Goal: Task Accomplishment & Management: Manage account settings

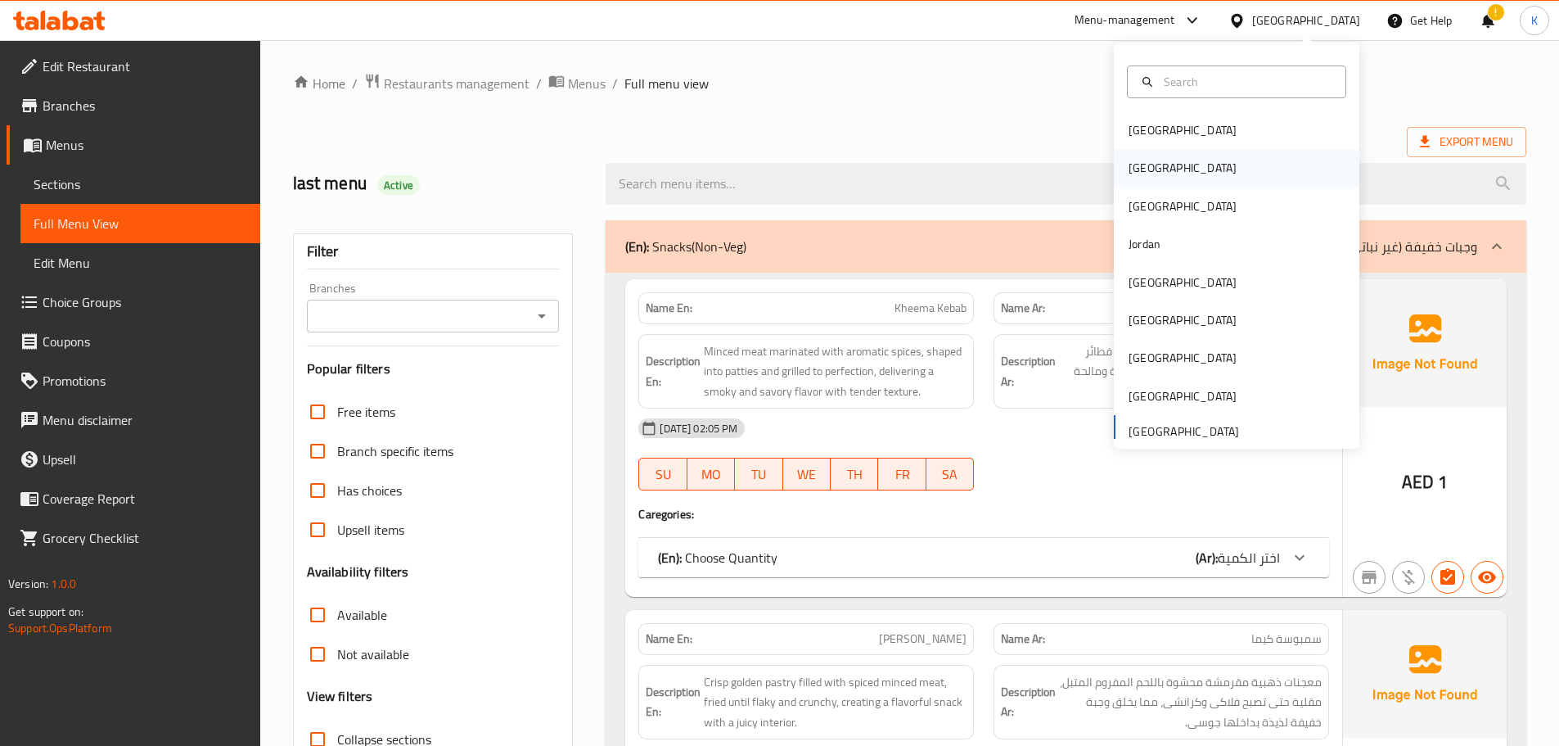
click at [1148, 163] on div "[GEOGRAPHIC_DATA]" at bounding box center [1183, 168] width 134 height 38
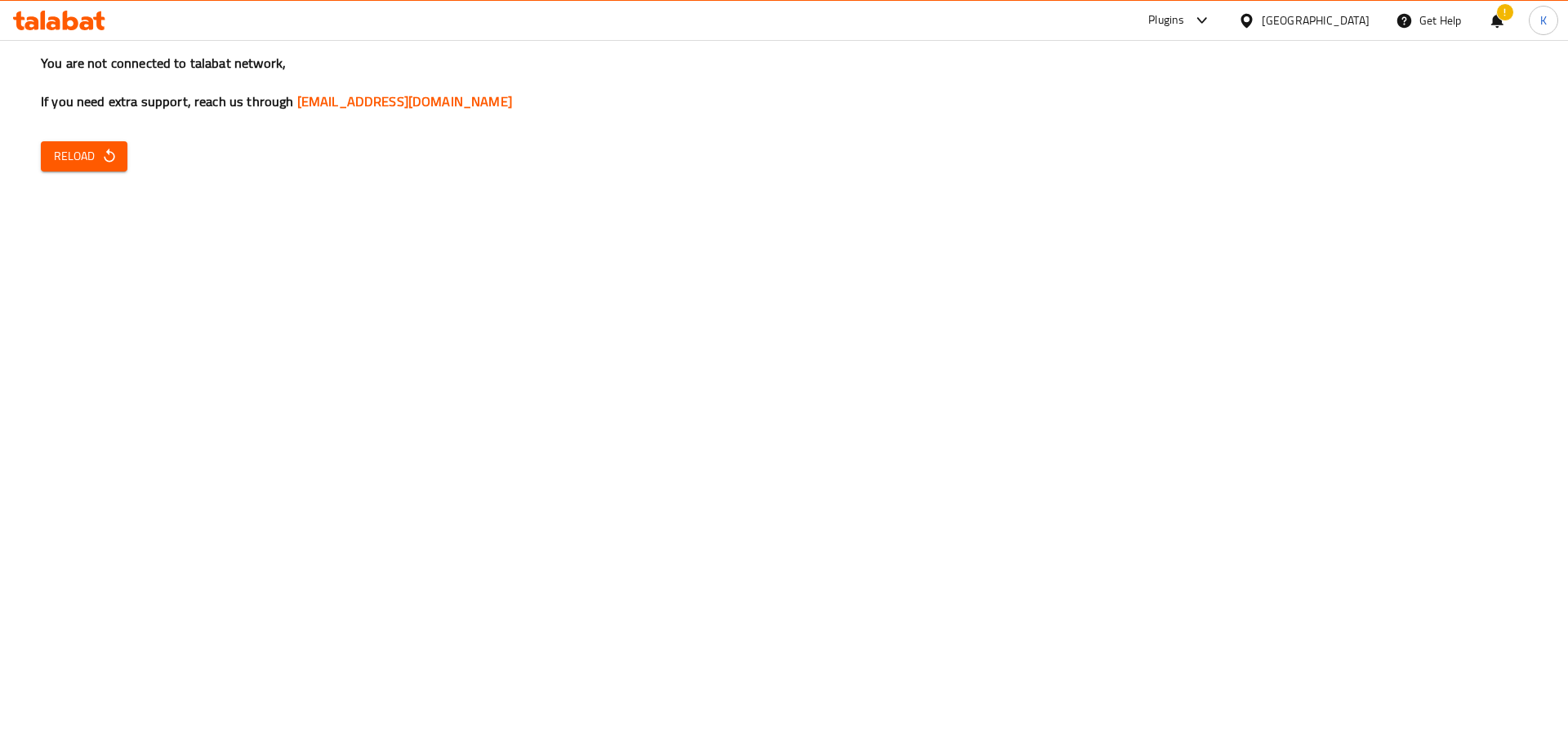
click at [331, 441] on div "You are not connected to talabat network, If you need extra support, reach us t…" at bounding box center [784, 372] width 1568 height 744
click at [81, 171] on button "Reload" at bounding box center [84, 157] width 87 height 30
click at [1255, 23] on icon at bounding box center [1246, 20] width 17 height 17
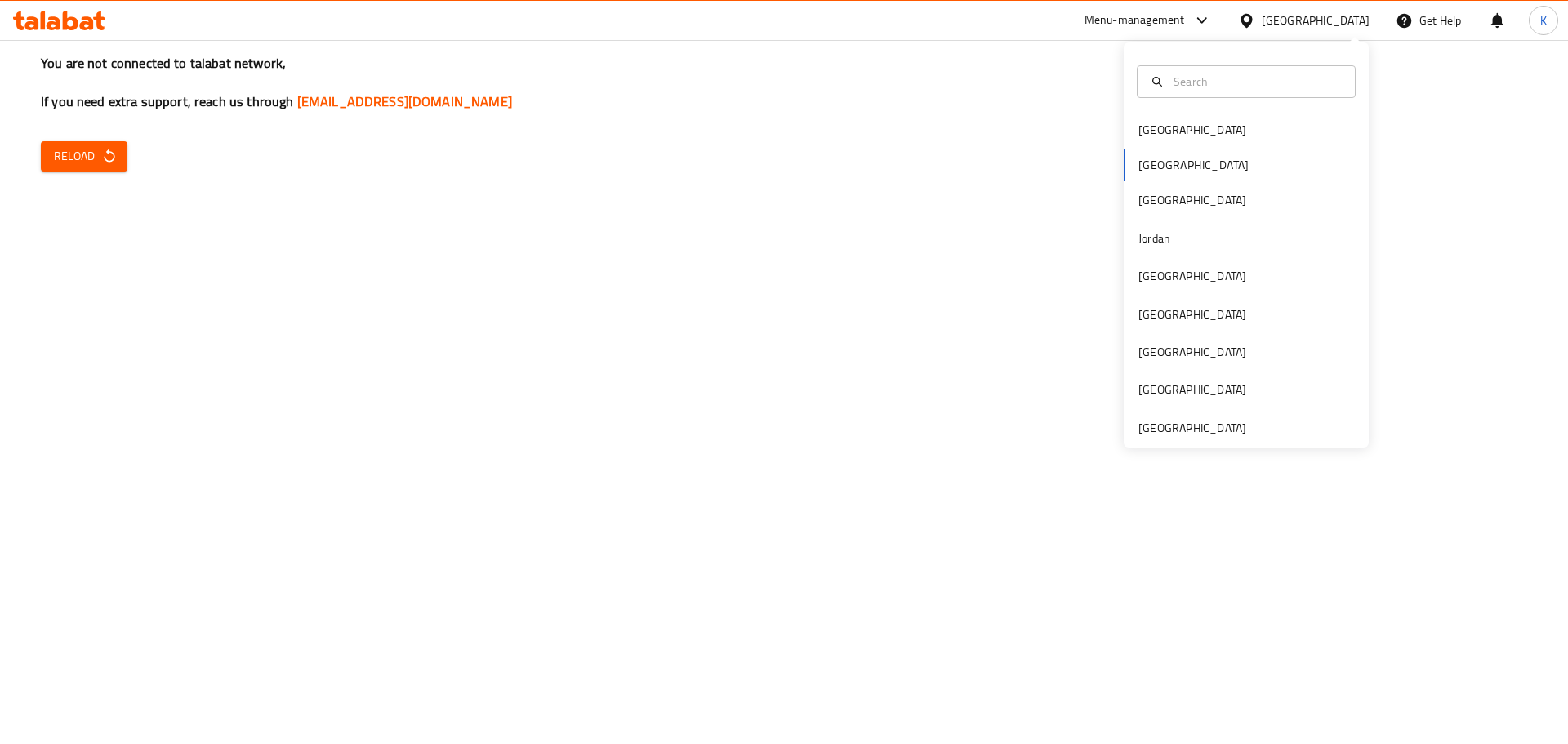
click at [308, 407] on div "You are not connected to talabat network, If you need extra support, reach us t…" at bounding box center [784, 372] width 1568 height 744
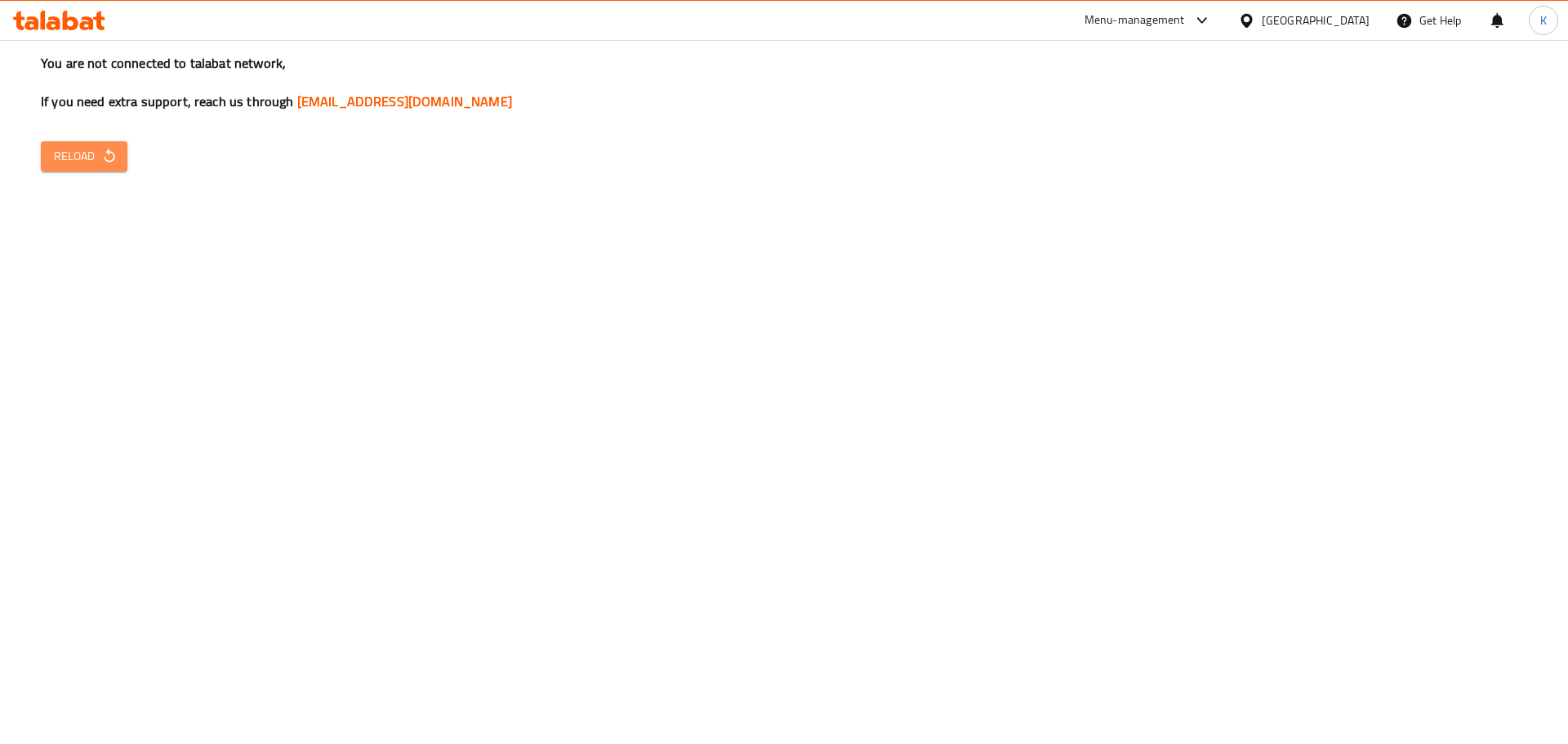
click at [57, 153] on span "Reload" at bounding box center [84, 157] width 61 height 20
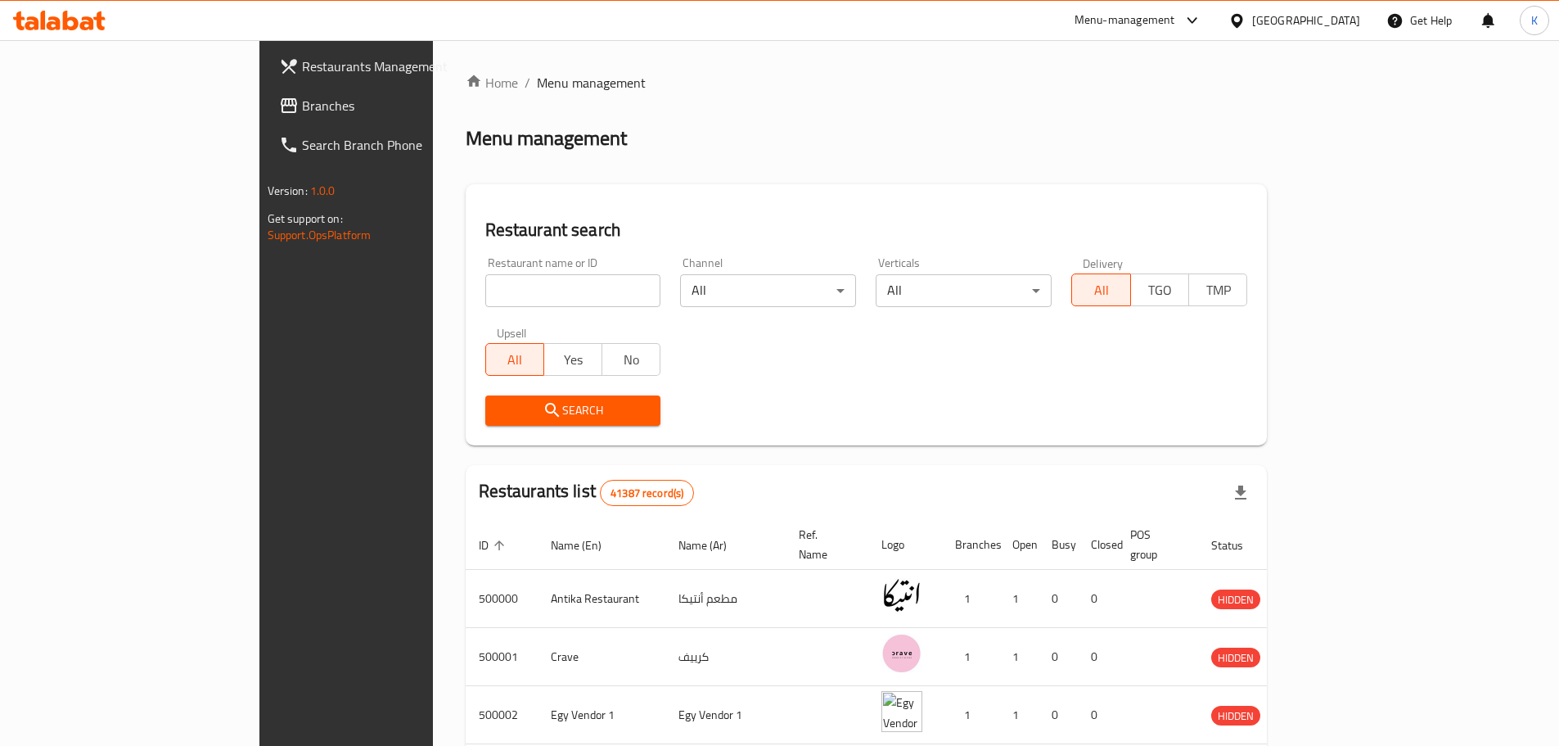
click at [302, 101] on span "Branches" at bounding box center [404, 106] width 205 height 20
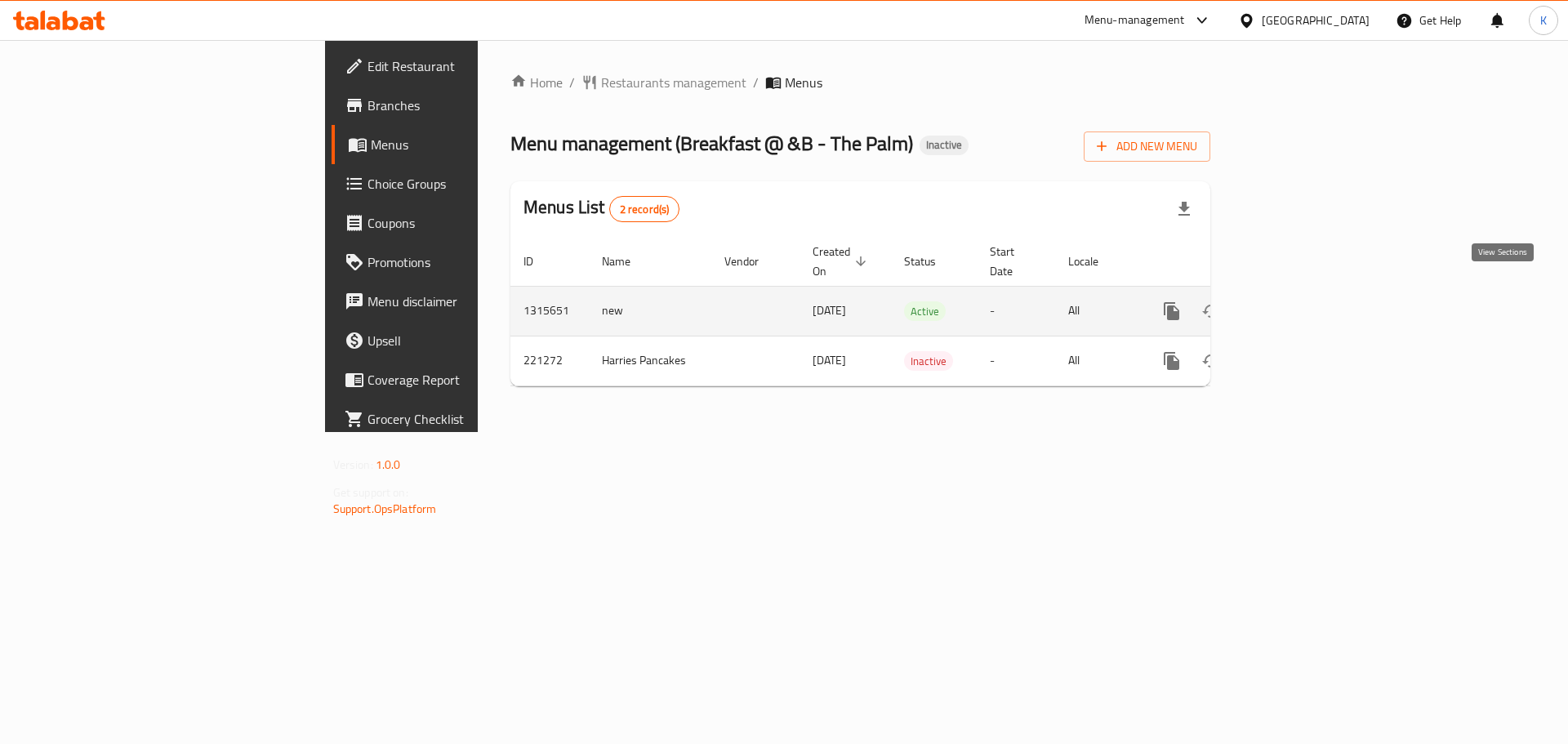
click at [1309, 295] on link "enhanced table" at bounding box center [1289, 310] width 39 height 39
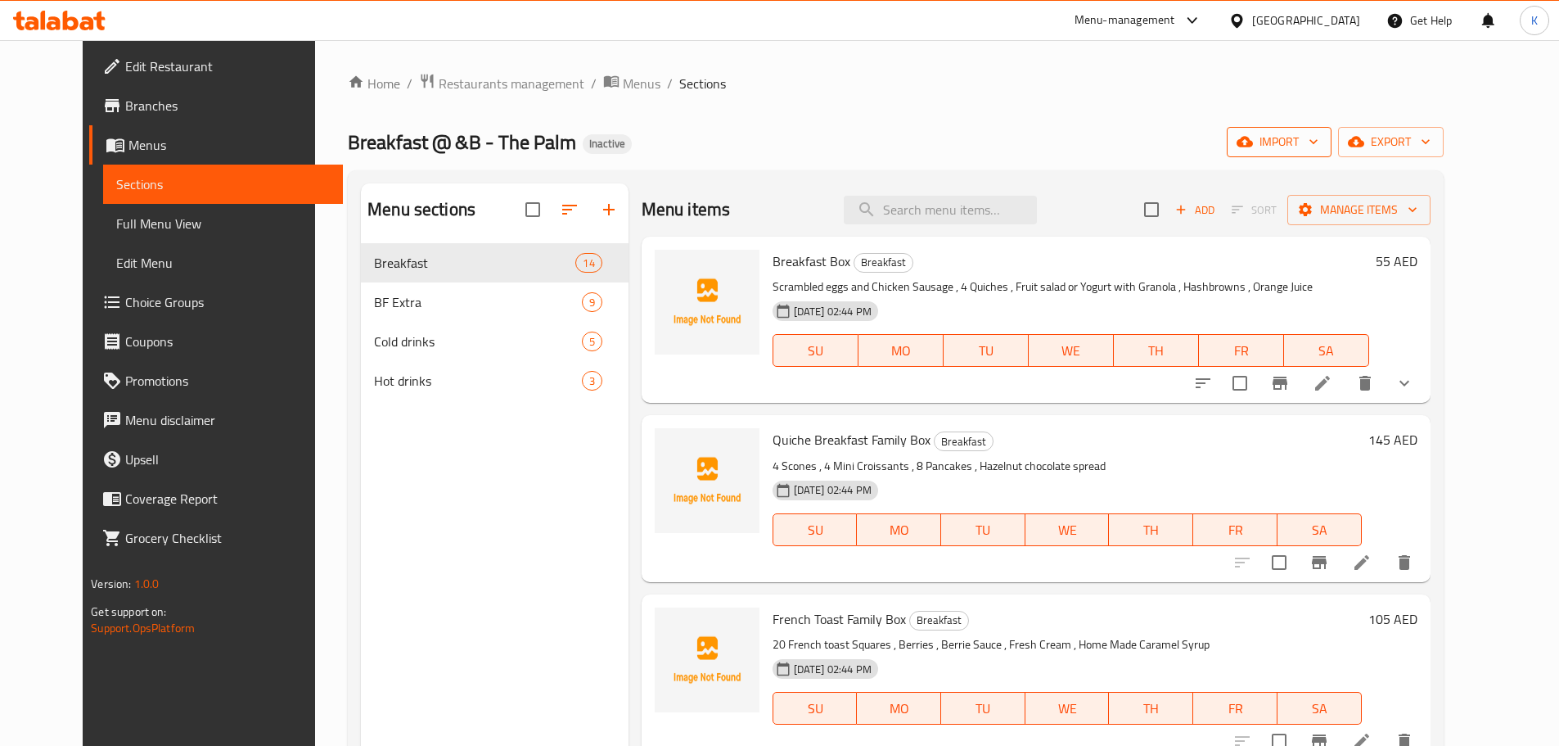
click at [1319, 144] on span "import" at bounding box center [1279, 142] width 79 height 20
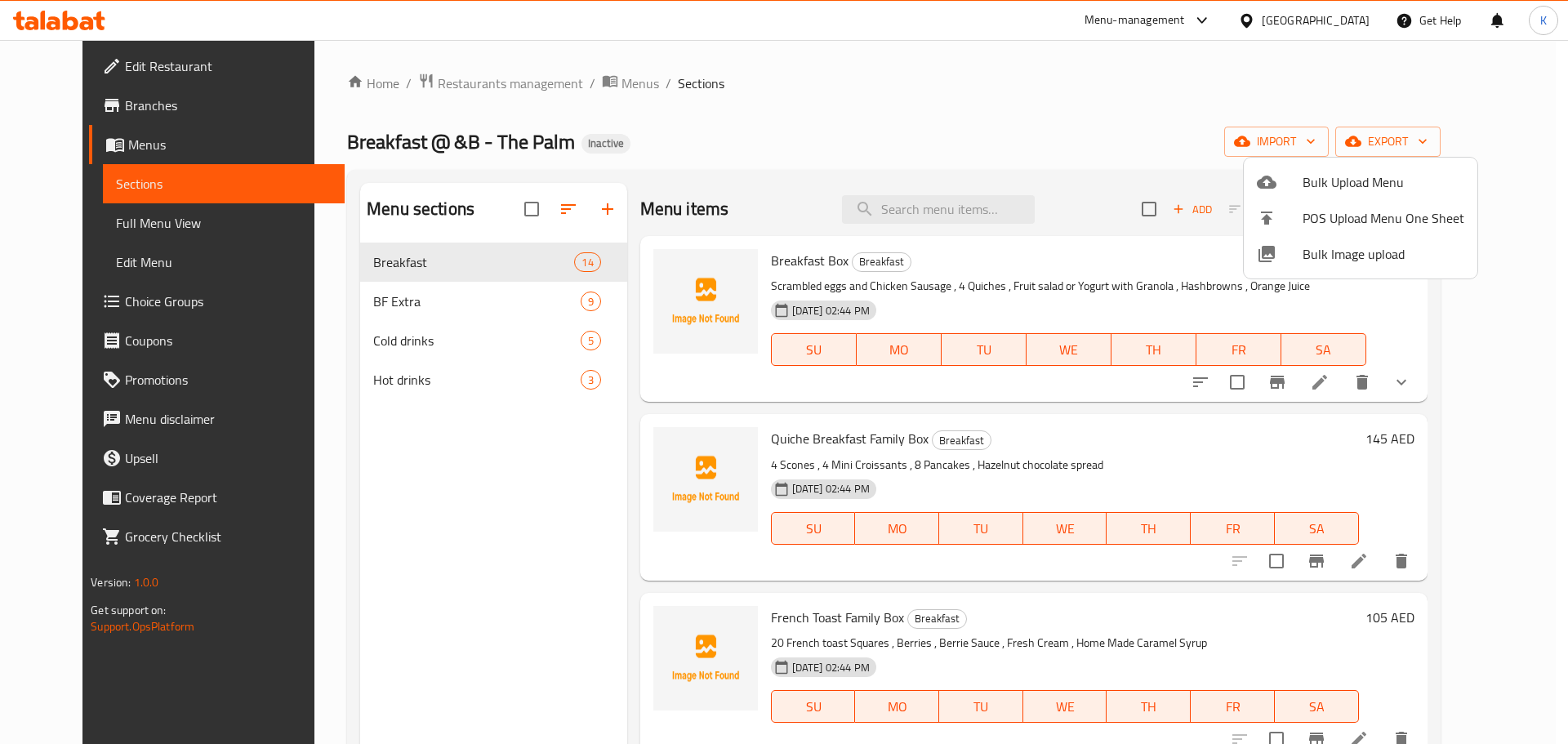
click at [808, 162] on div at bounding box center [784, 372] width 1568 height 744
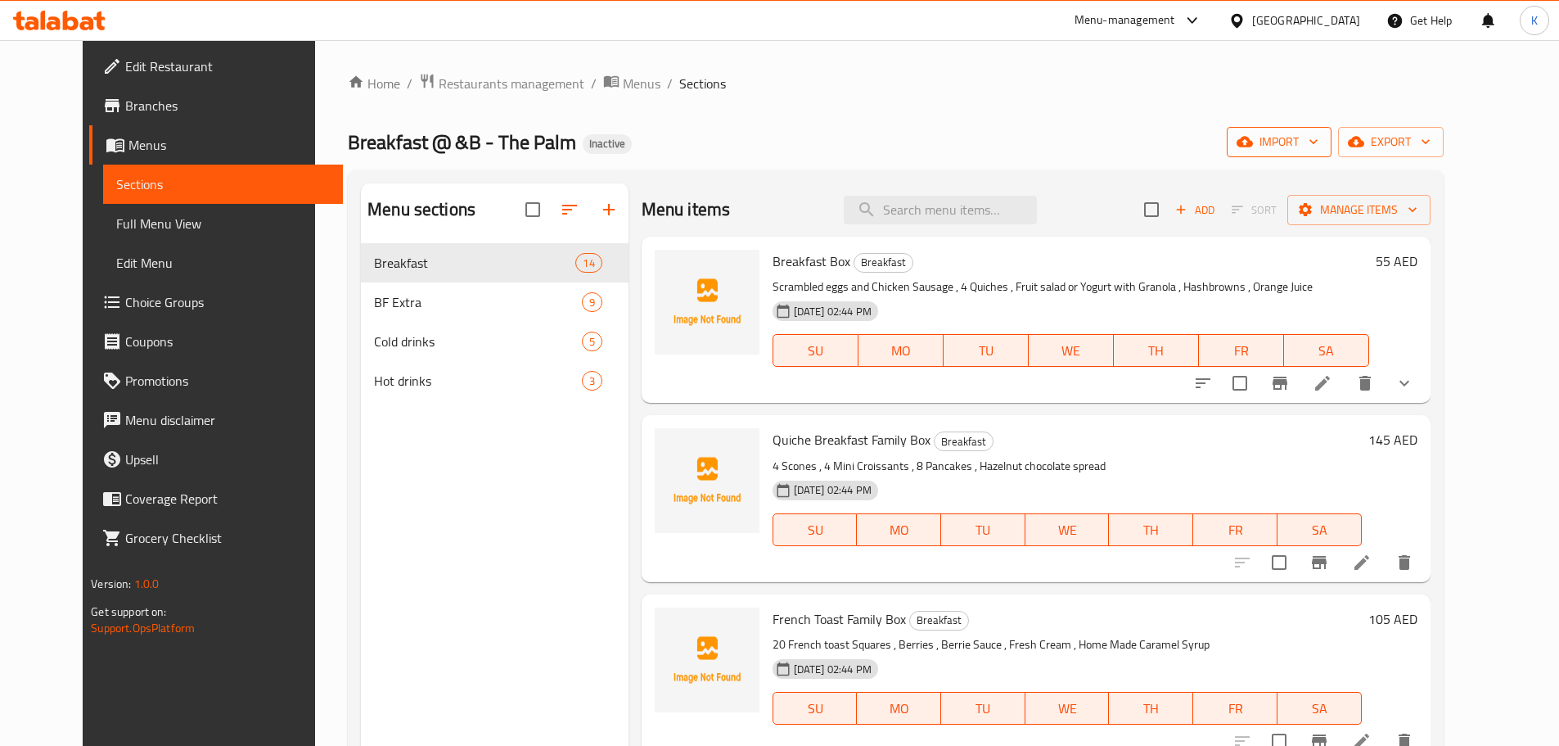
click at [1319, 138] on span "import" at bounding box center [1279, 142] width 79 height 20
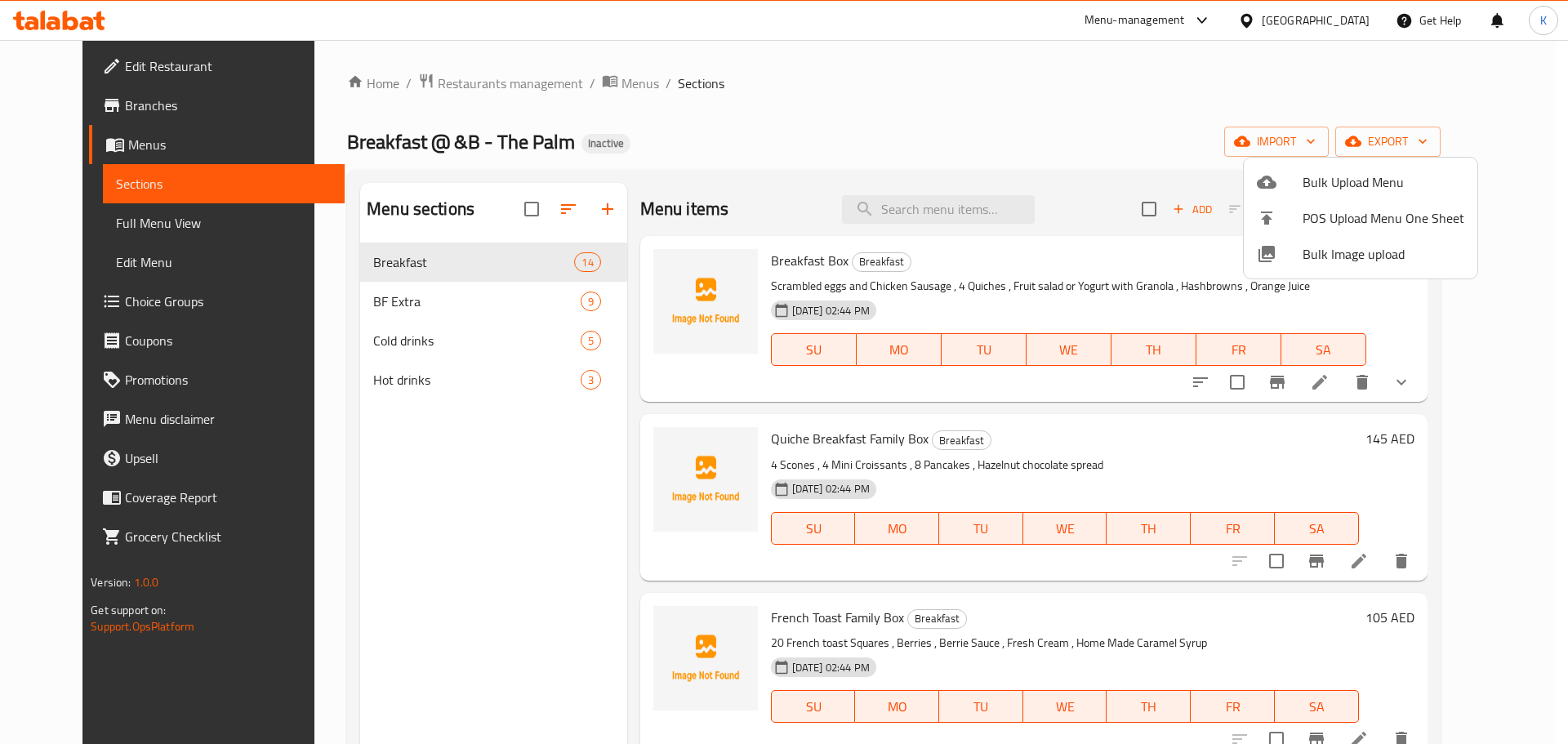
click at [1339, 247] on span "Bulk Image upload" at bounding box center [1383, 254] width 162 height 20
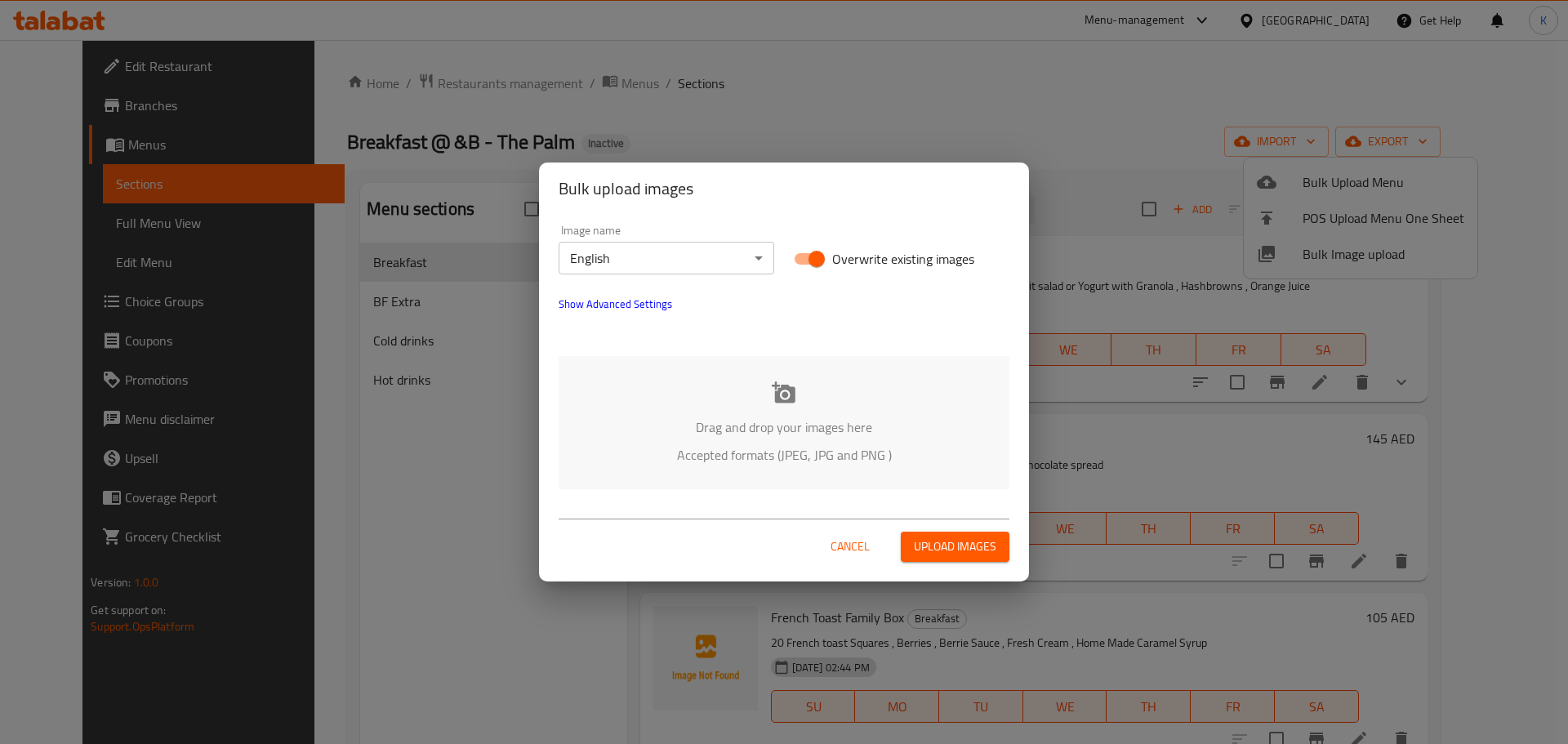
click at [735, 433] on p "Drag and drop your images here" at bounding box center [783, 427] width 402 height 20
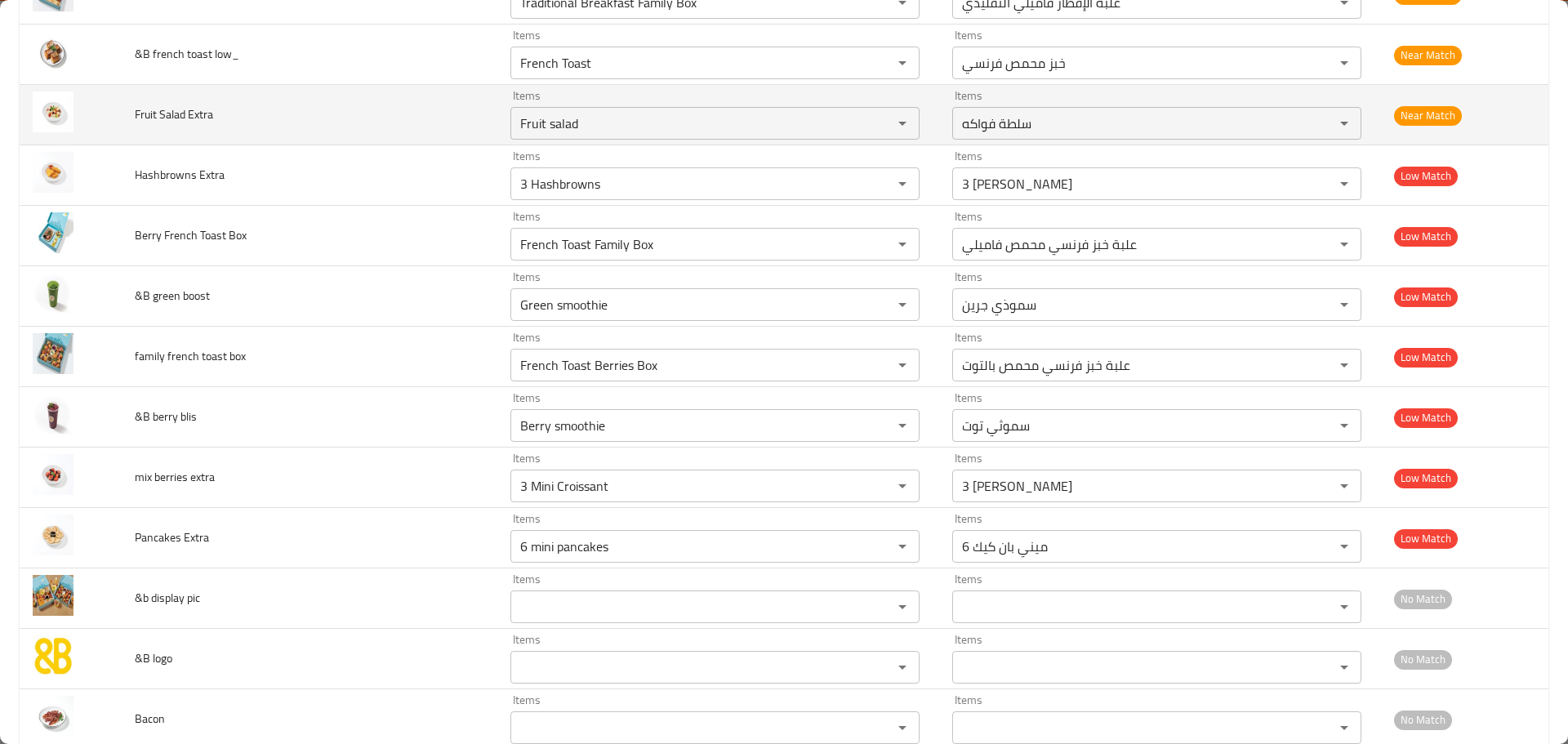
scroll to position [1390, 0]
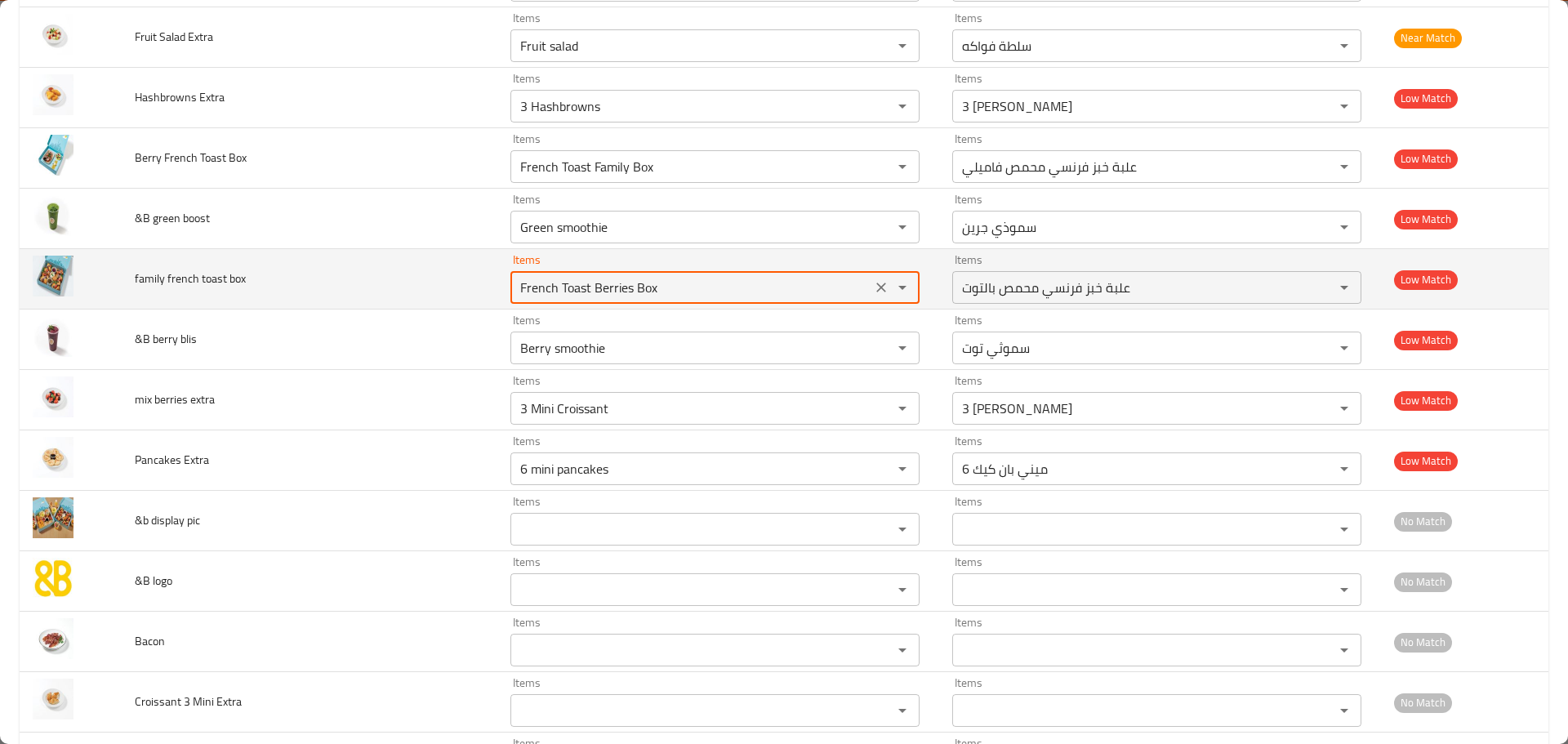
click at [538, 293] on box "French Toast Berries Box" at bounding box center [690, 287] width 351 height 23
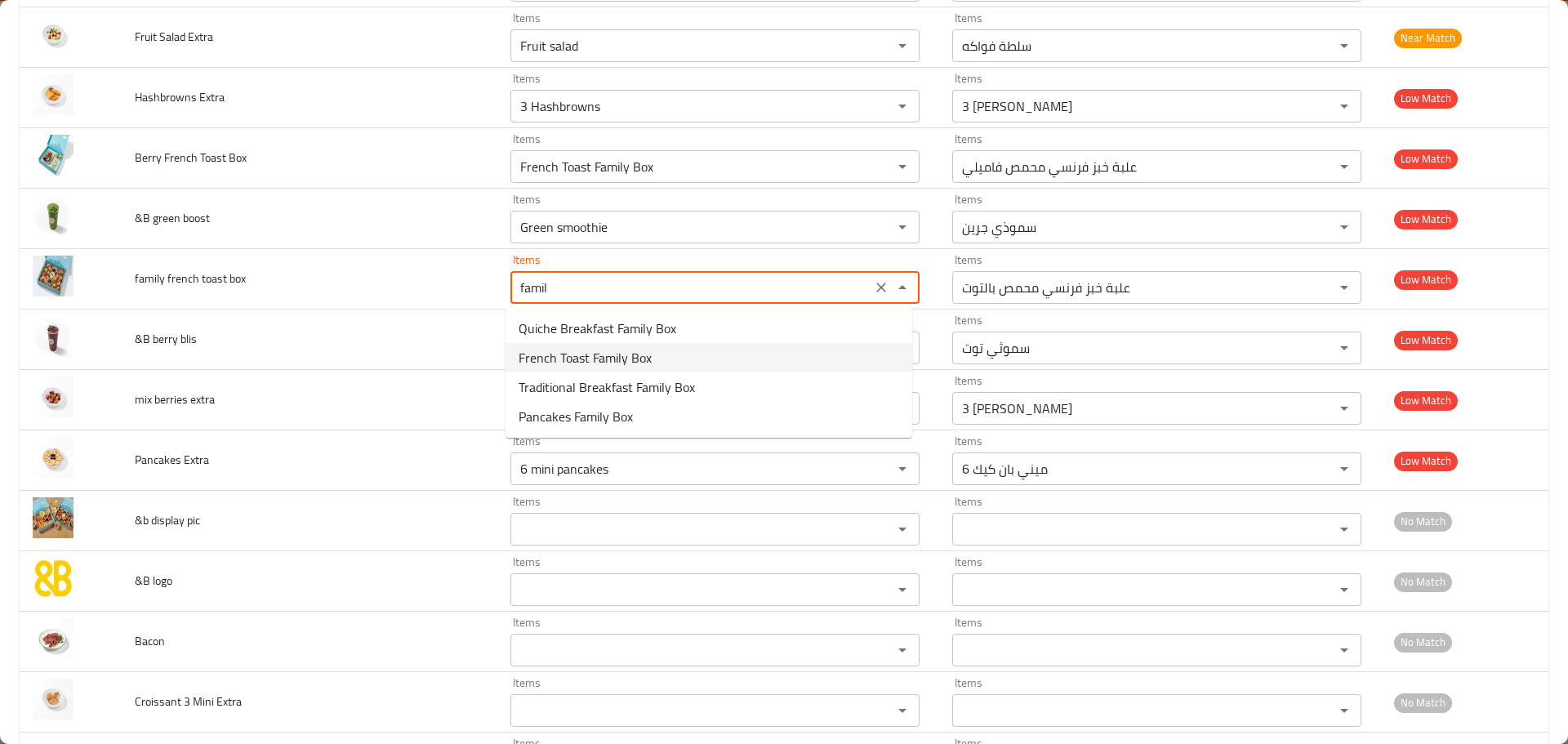
click at [609, 363] on span "French Toast Family Box" at bounding box center [585, 358] width 133 height 20
type box "French Toast Family Box"
type box-ar "علبة خبز فرنسي محمص فاميلي"
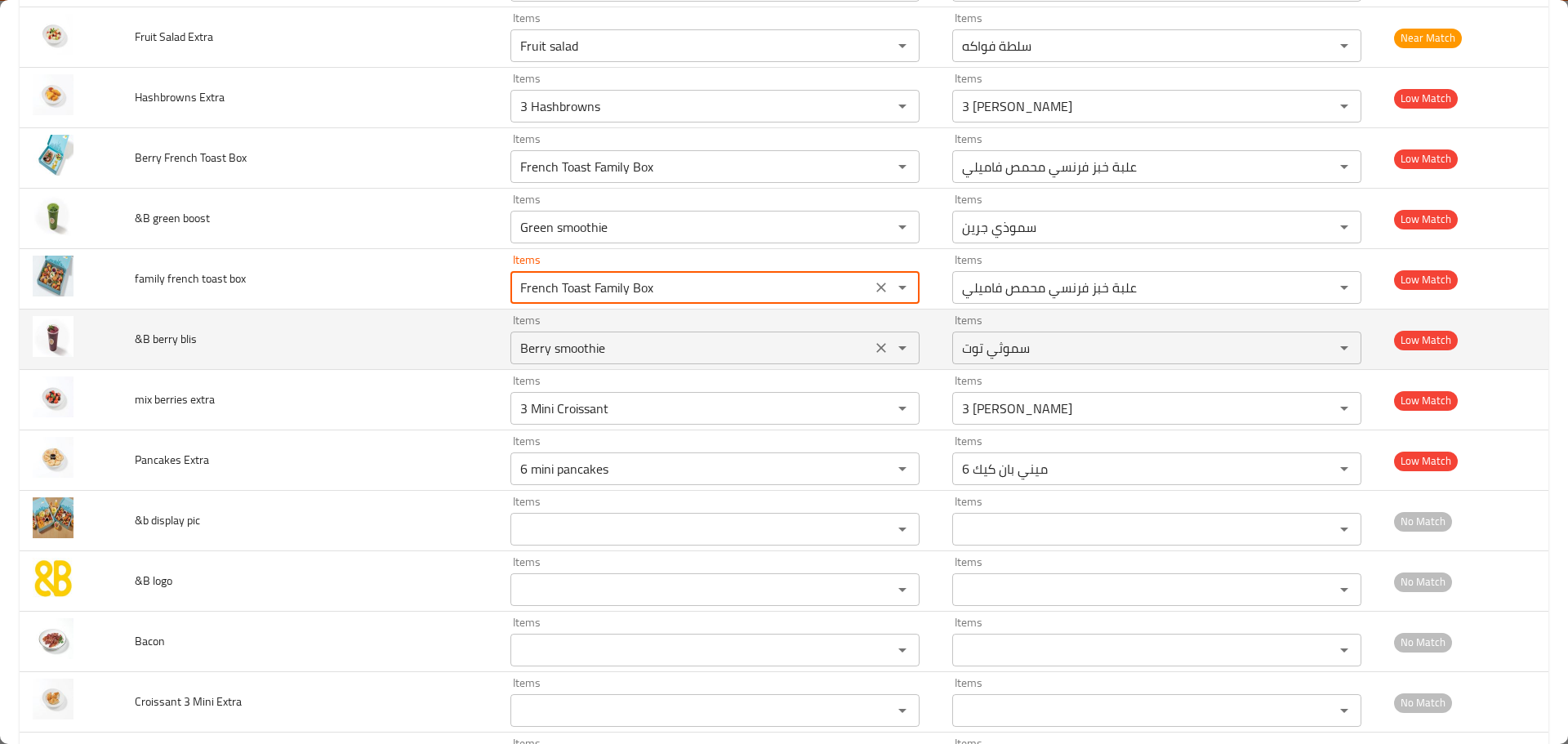
type box "French Toast Family Box"
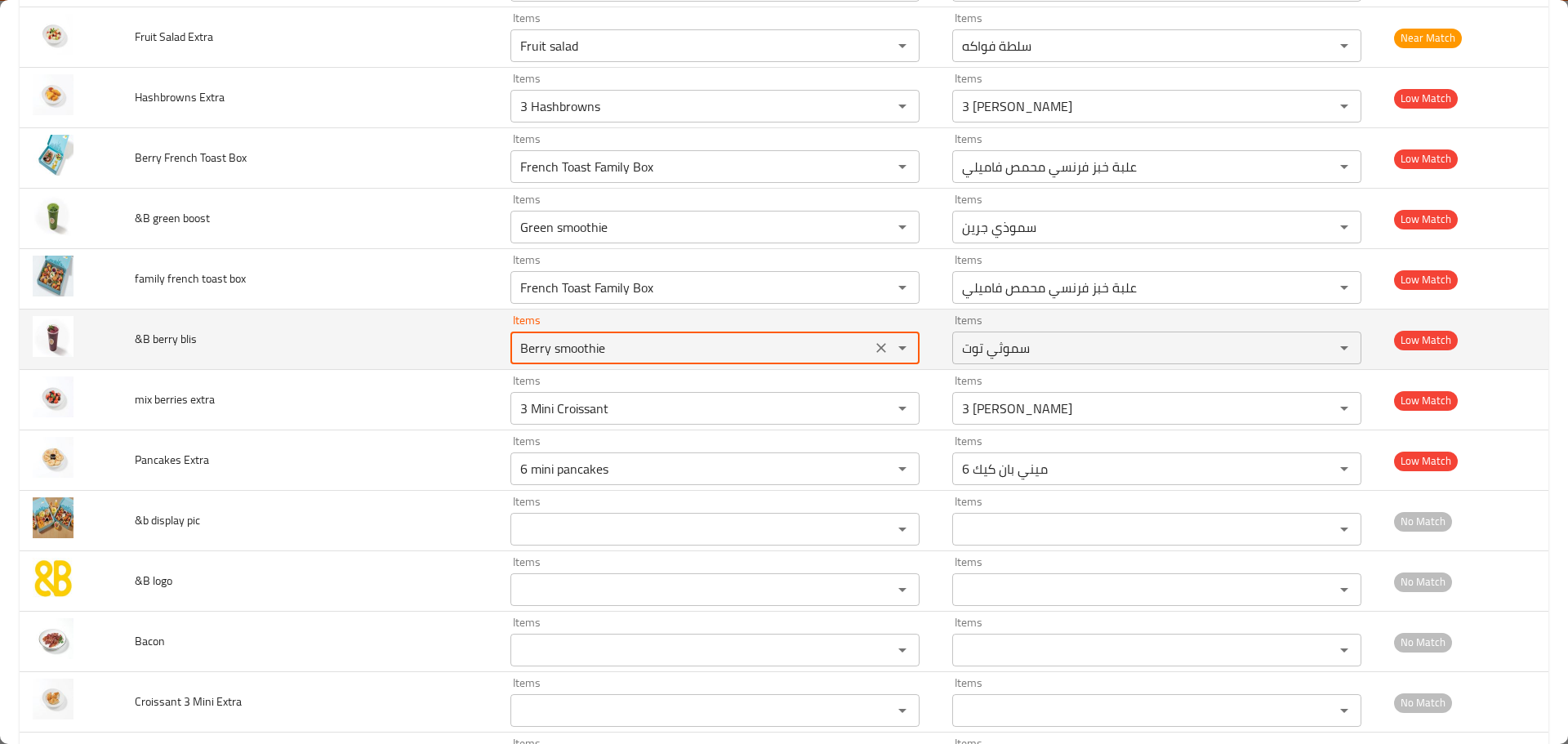
drag, startPoint x: 618, startPoint y: 340, endPoint x: 539, endPoint y: 344, distance: 79.1
click at [539, 344] on blis "Berry smoothie" at bounding box center [690, 347] width 351 height 23
type blis "Berr"
click at [873, 347] on icon "Clear" at bounding box center [881, 348] width 16 height 16
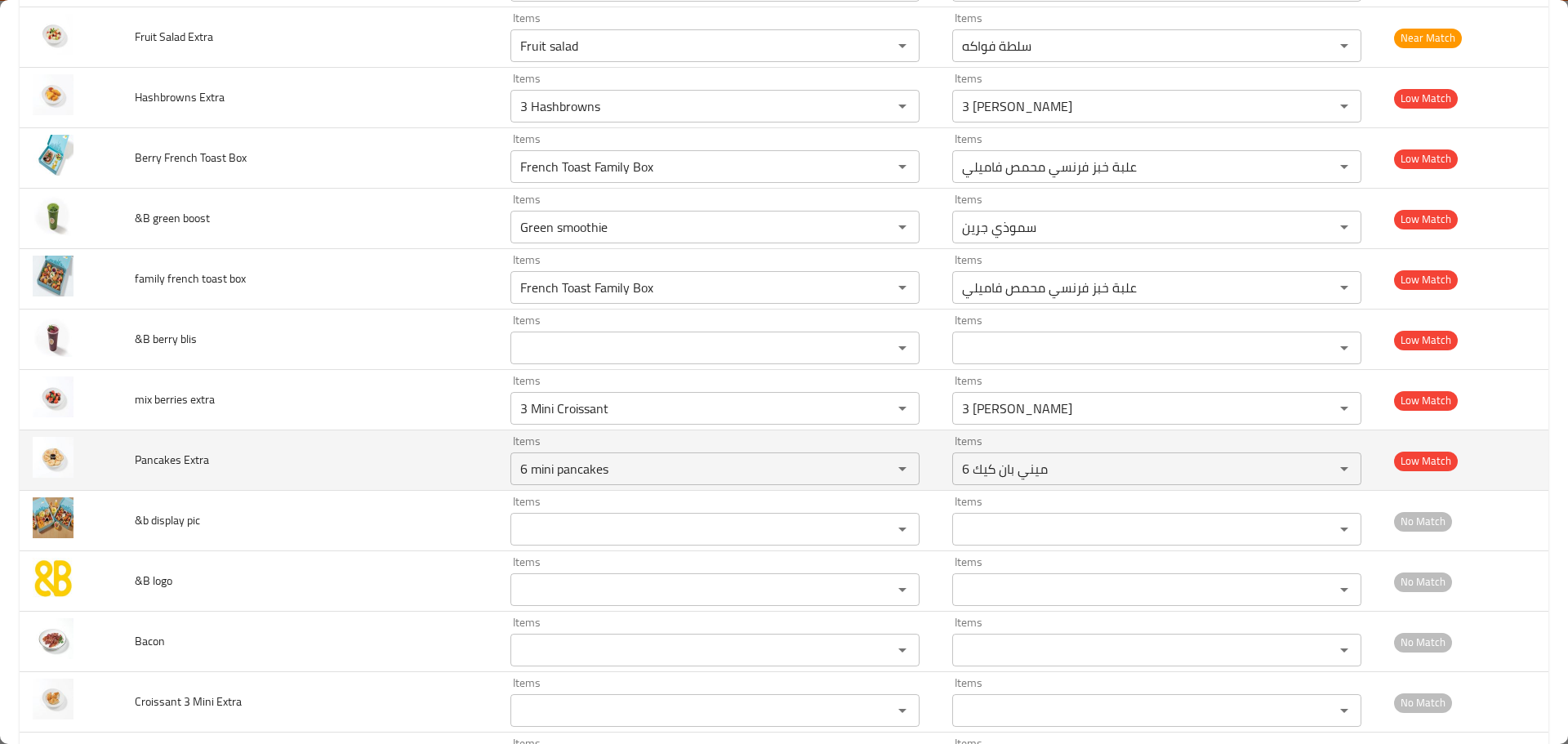
click at [395, 448] on td "Pancakes Extra" at bounding box center [309, 460] width 376 height 61
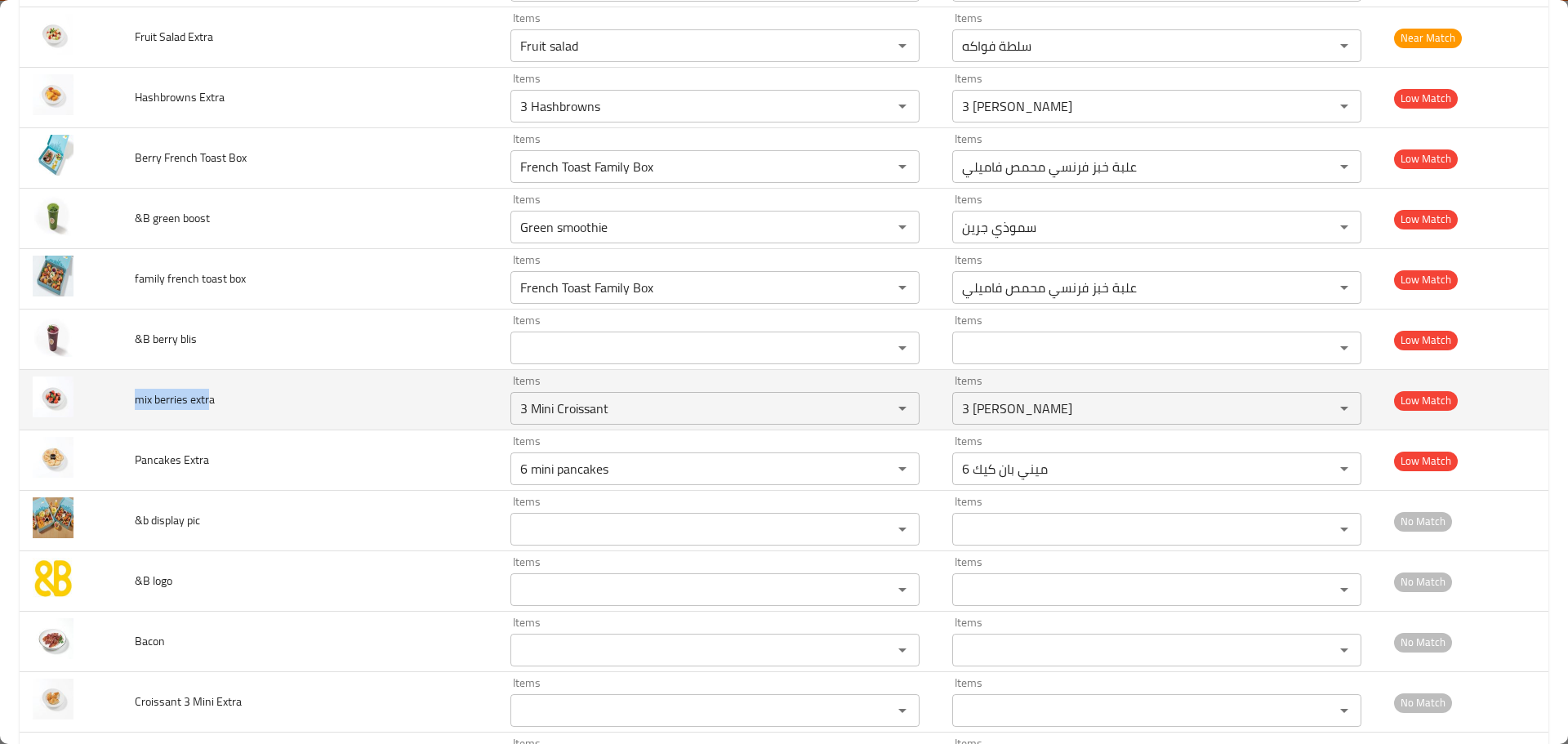
drag, startPoint x: 136, startPoint y: 406, endPoint x: 222, endPoint y: 402, distance: 86.1
click at [209, 402] on span "mix berries extra" at bounding box center [175, 399] width 80 height 21
click at [568, 409] on extra "3 Mini Croissant" at bounding box center [690, 408] width 351 height 23
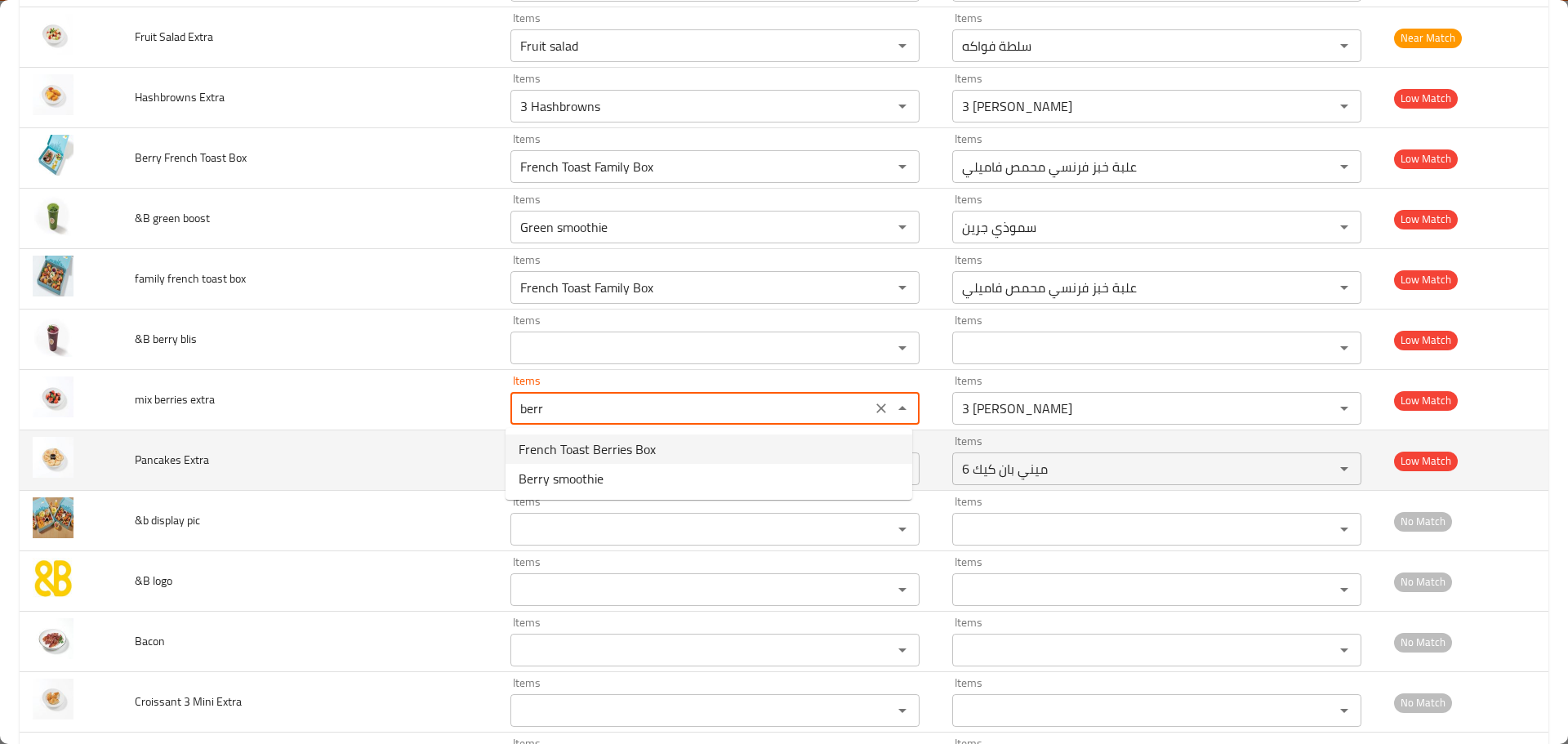
type extra "3 Mini Croissant"
click at [468, 466] on td "Pancakes Extra" at bounding box center [309, 460] width 376 height 61
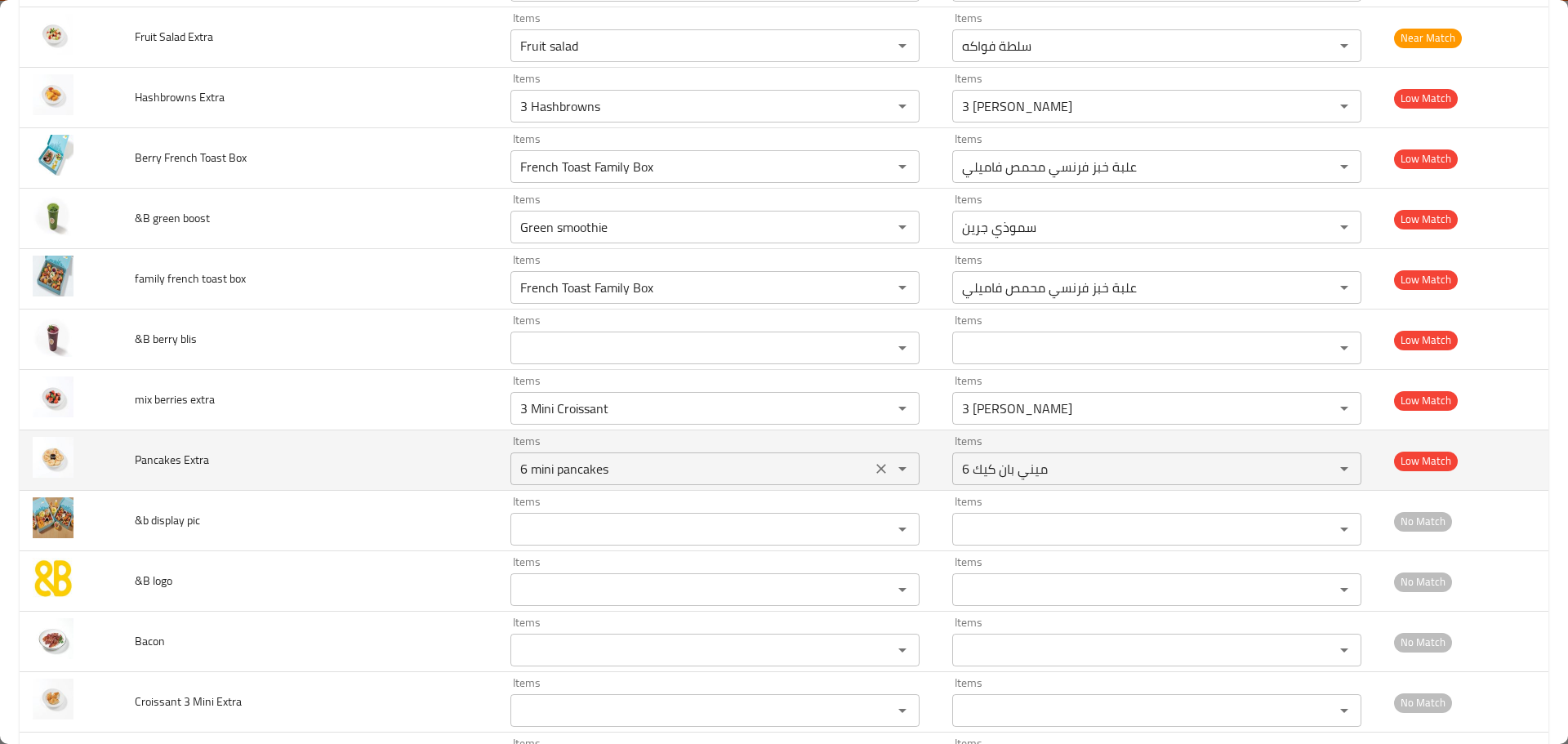
click at [612, 480] on Extra "6 mini pancakes" at bounding box center [690, 468] width 351 height 23
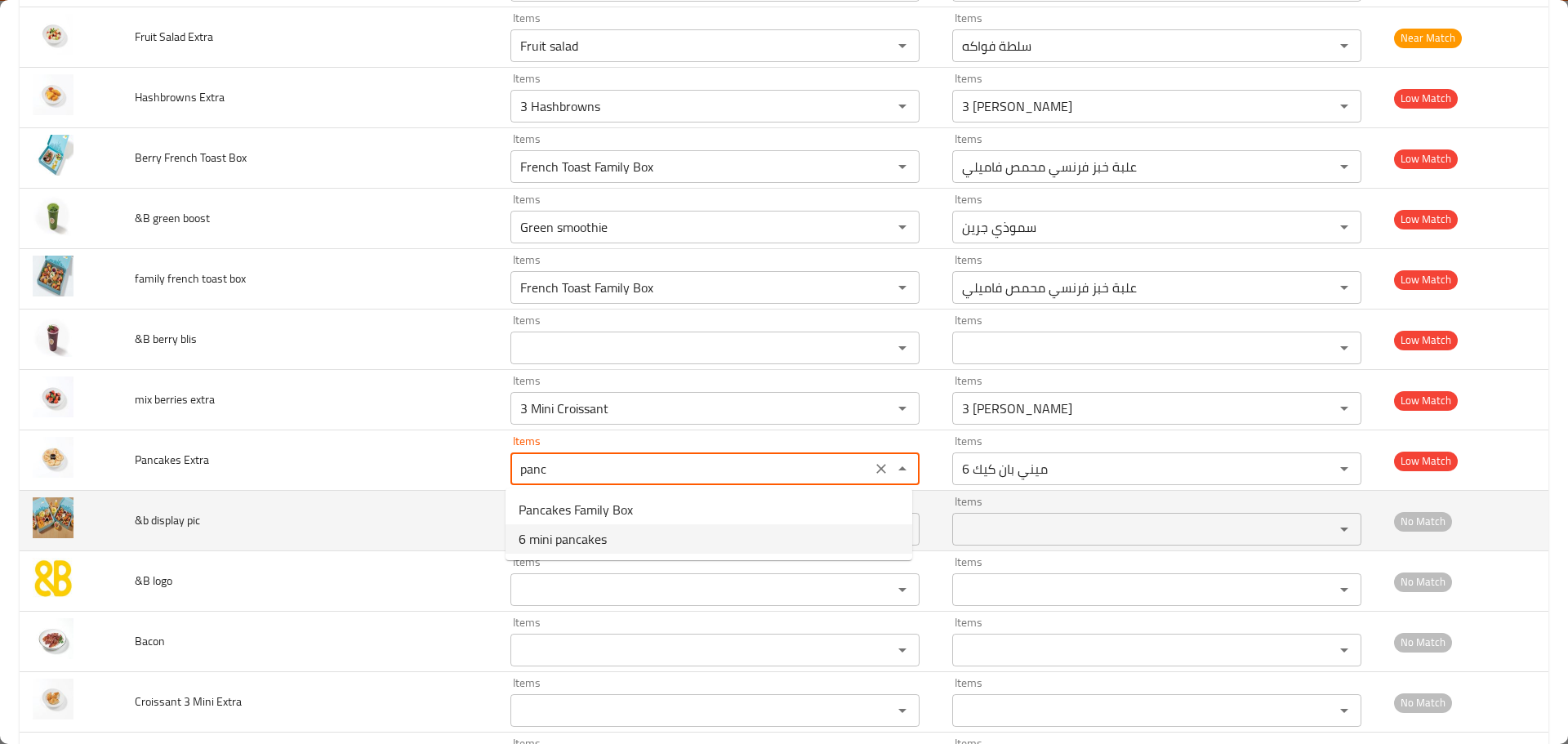
click at [571, 545] on span "6 mini pancakes" at bounding box center [563, 539] width 88 height 20
type Extra "6 mini pancakes"
click at [587, 535] on pic "Items" at bounding box center [690, 529] width 351 height 23
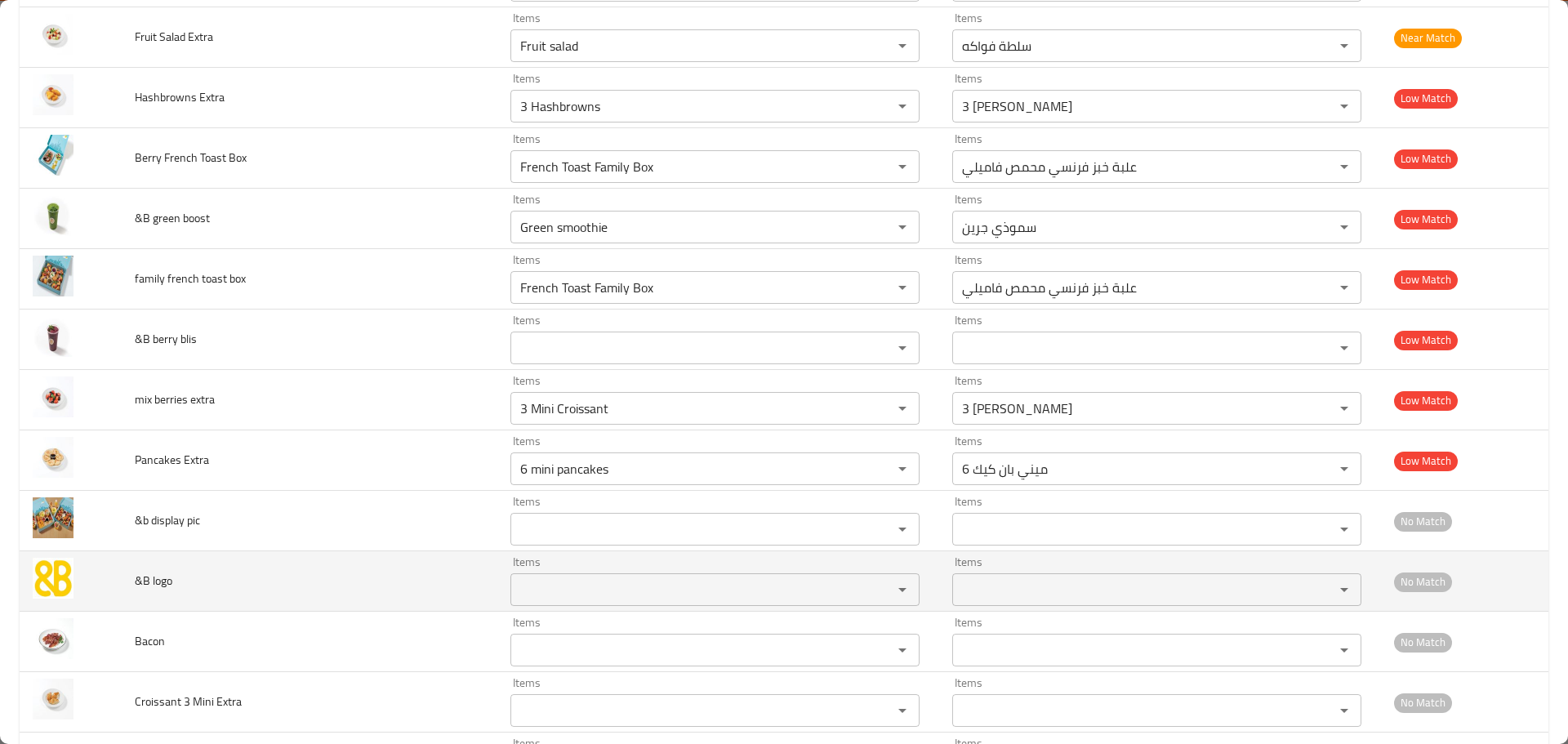
click at [439, 559] on td "&B logo" at bounding box center [309, 581] width 376 height 61
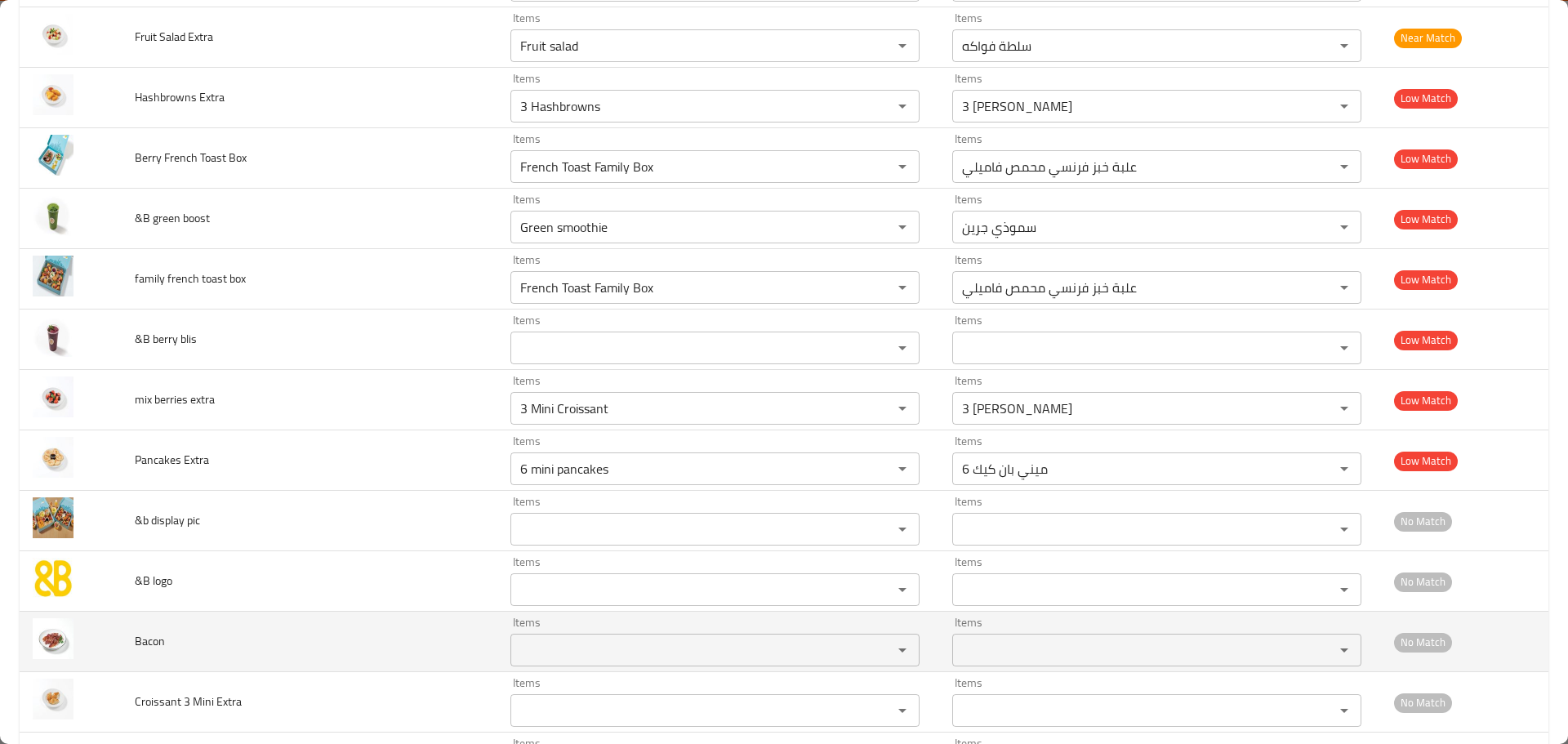
click at [575, 668] on td "Items Items" at bounding box center [717, 641] width 442 height 61
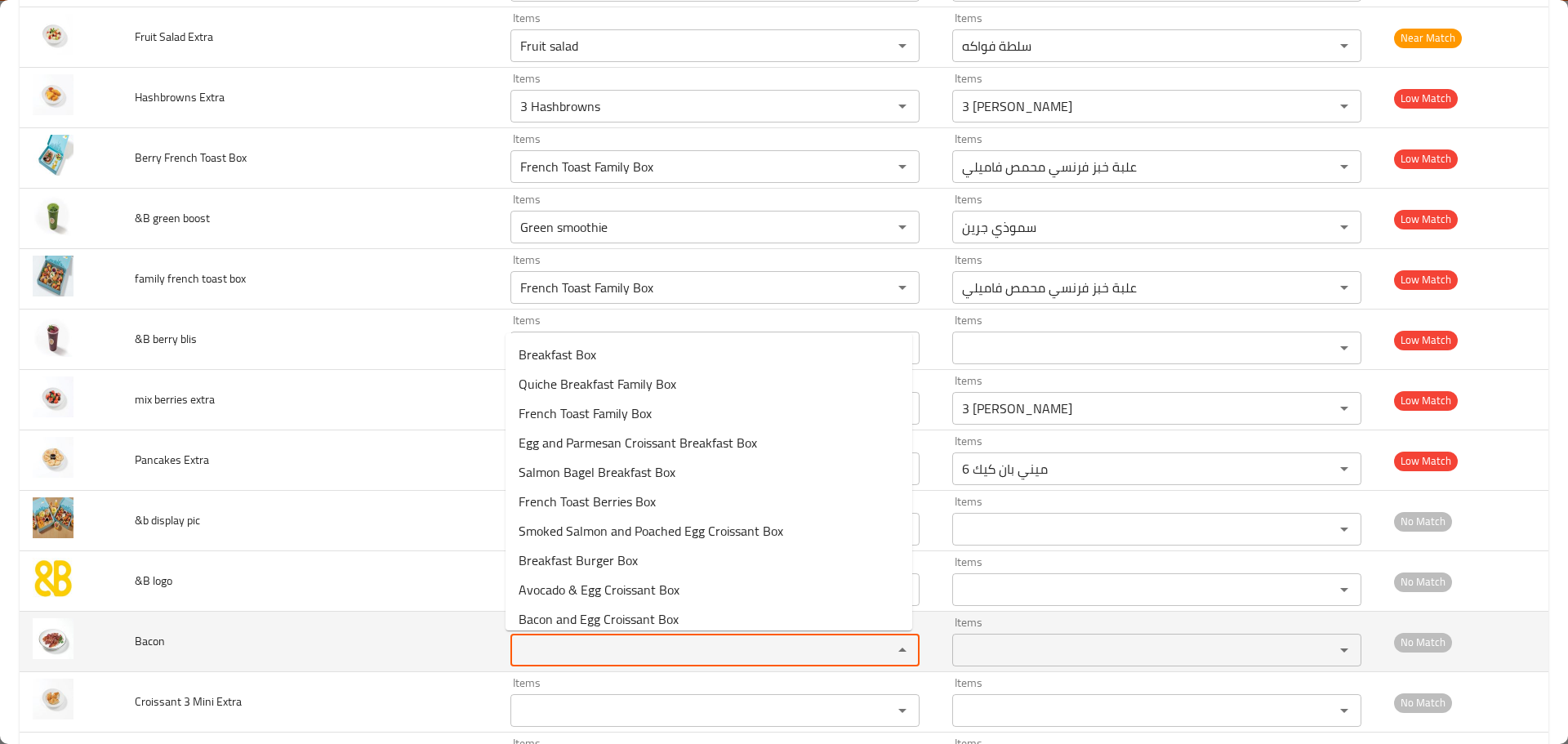
click at [581, 656] on input "Items" at bounding box center [690, 649] width 351 height 23
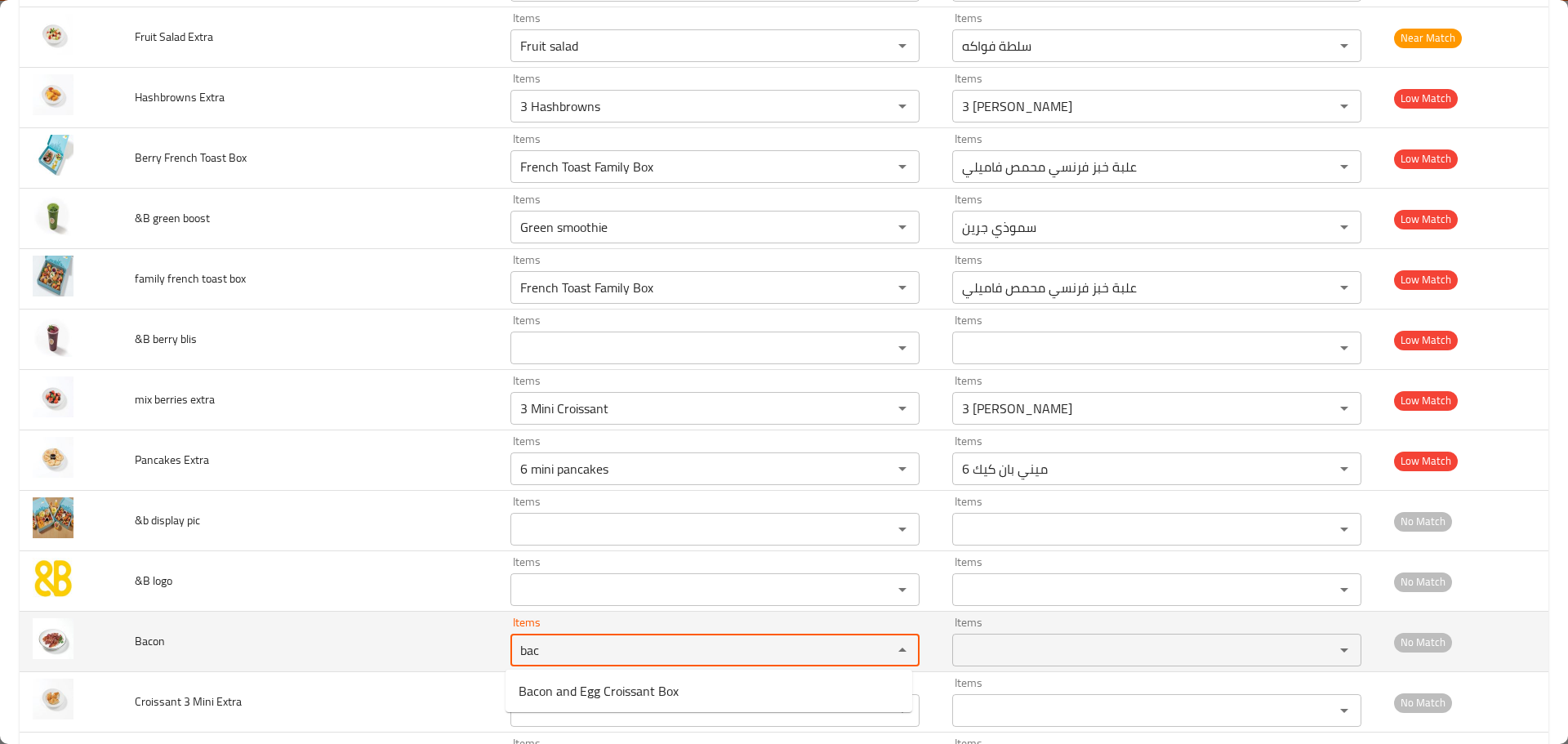
type input "bac"
click at [442, 667] on td "Bacon" at bounding box center [309, 641] width 376 height 61
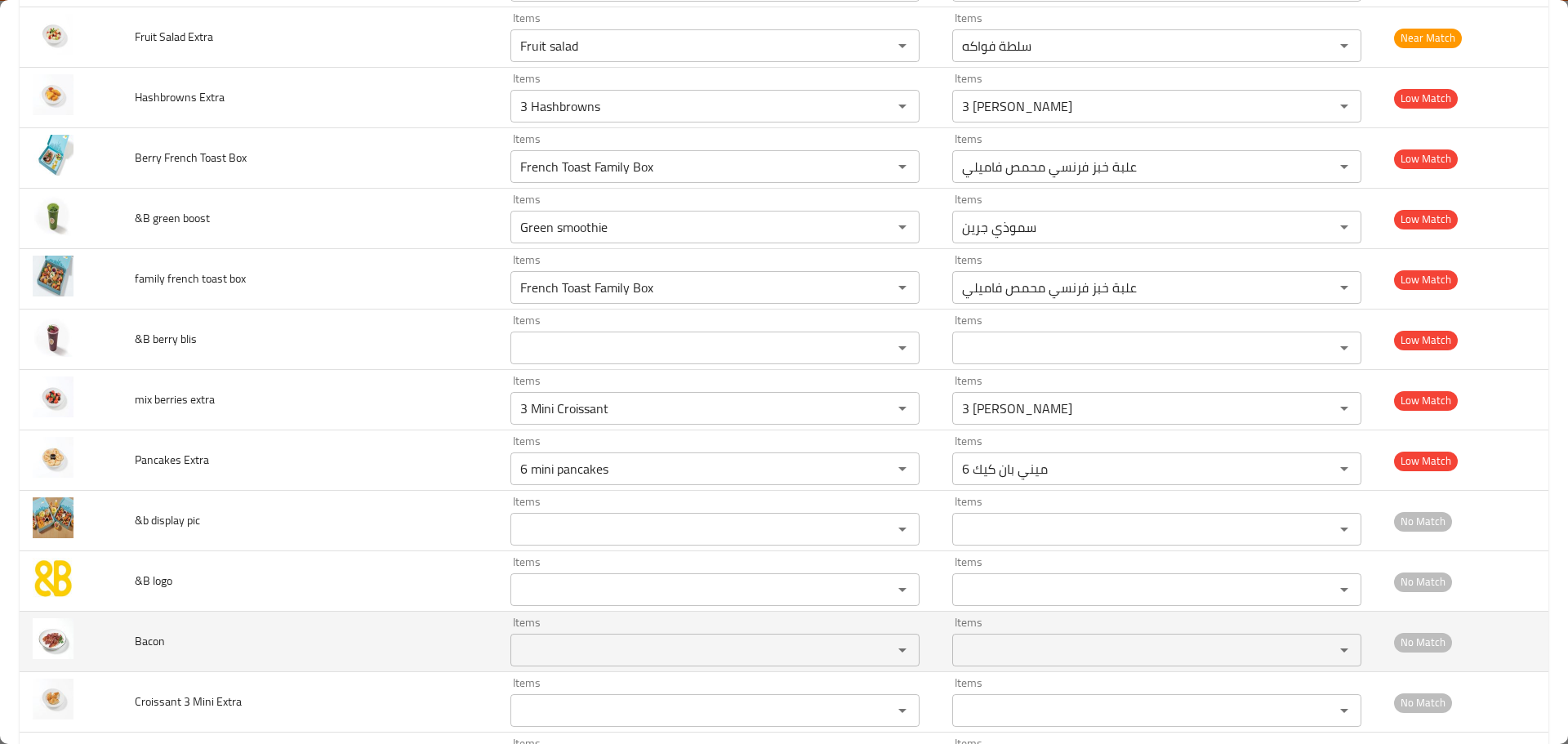
scroll to position [1472, 0]
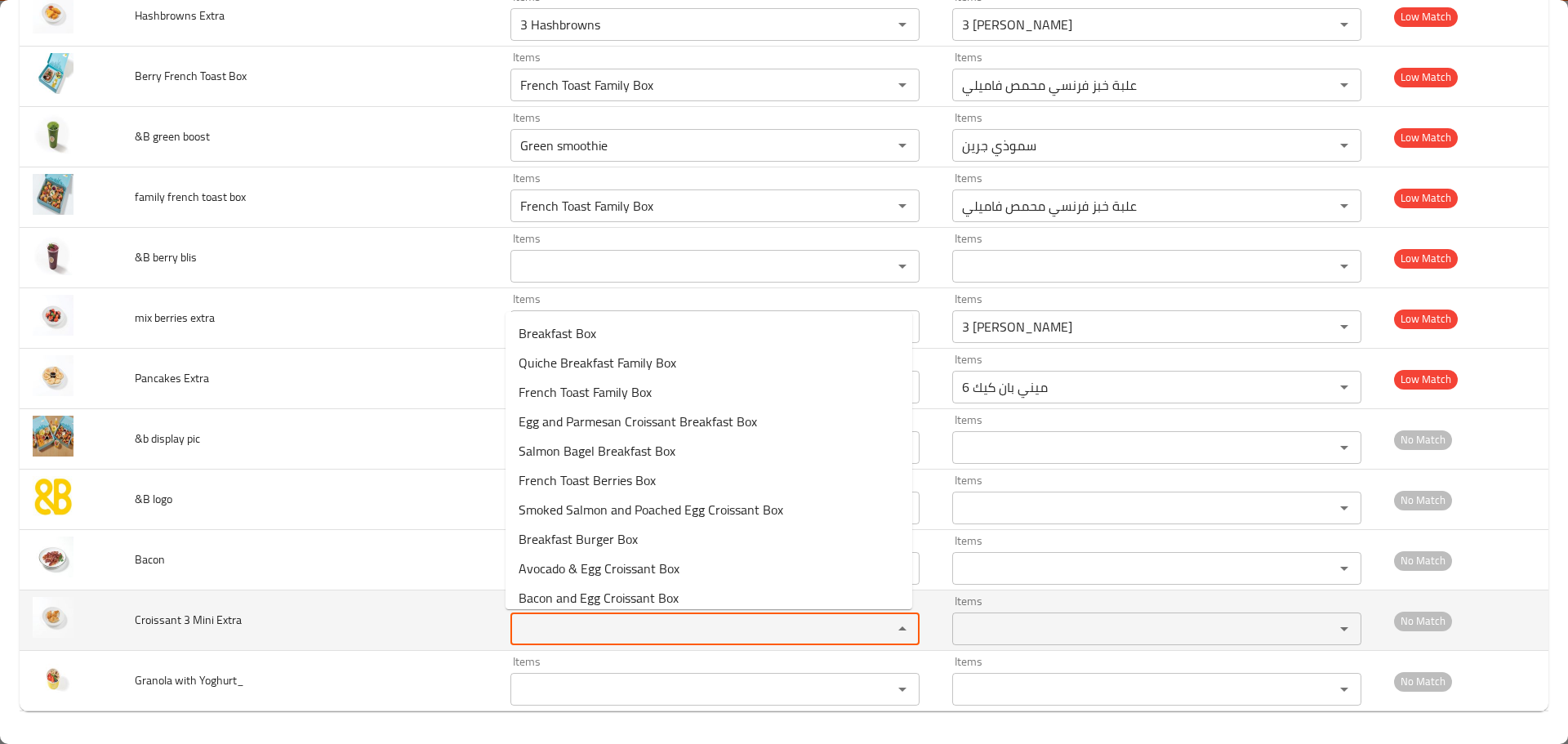
click at [539, 636] on Extra "Items" at bounding box center [690, 628] width 351 height 23
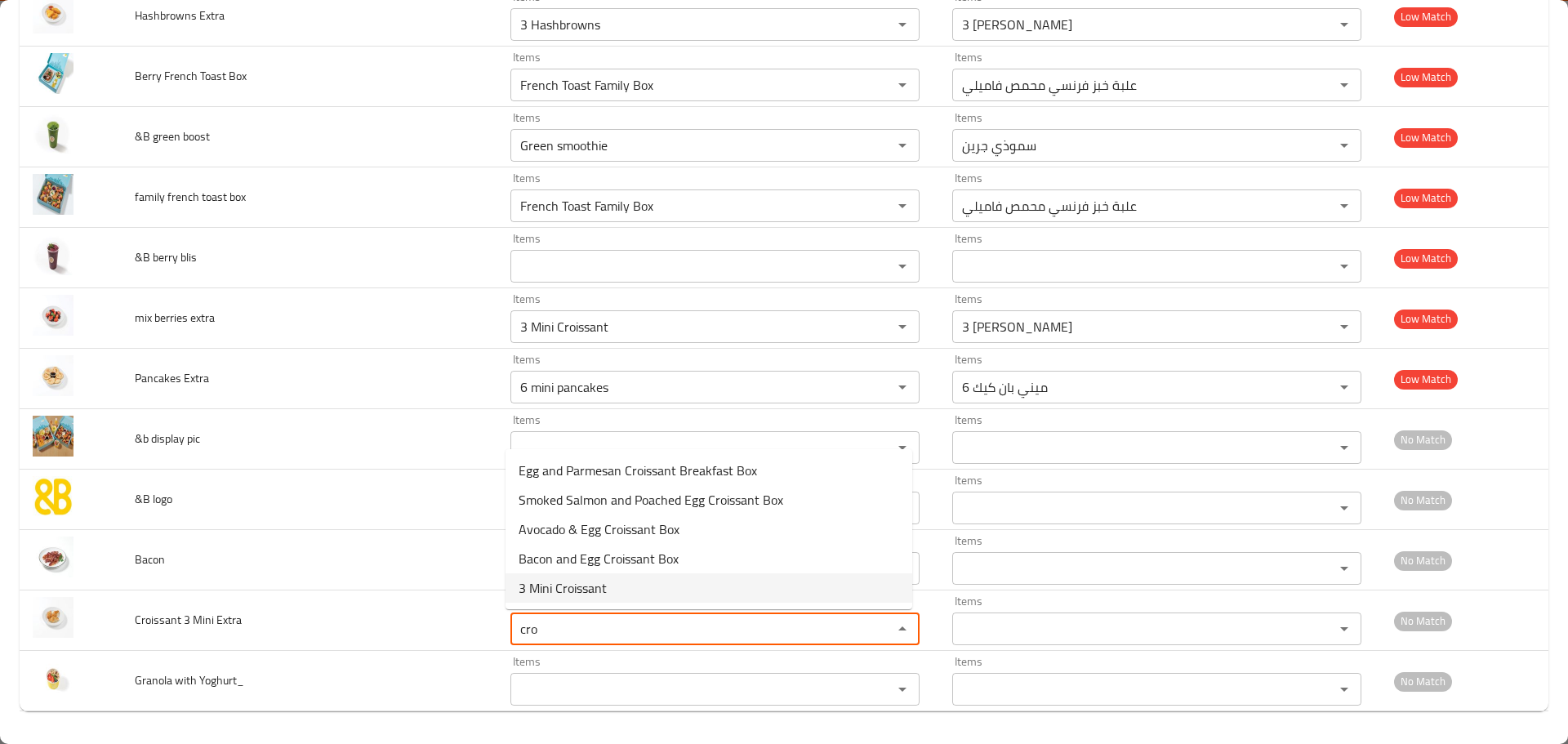
click at [570, 592] on span "3 Mini Croissant" at bounding box center [563, 588] width 88 height 20
type Extra "3 Mini Croissant"
type Extra-ar "3 ميني كرواسون"
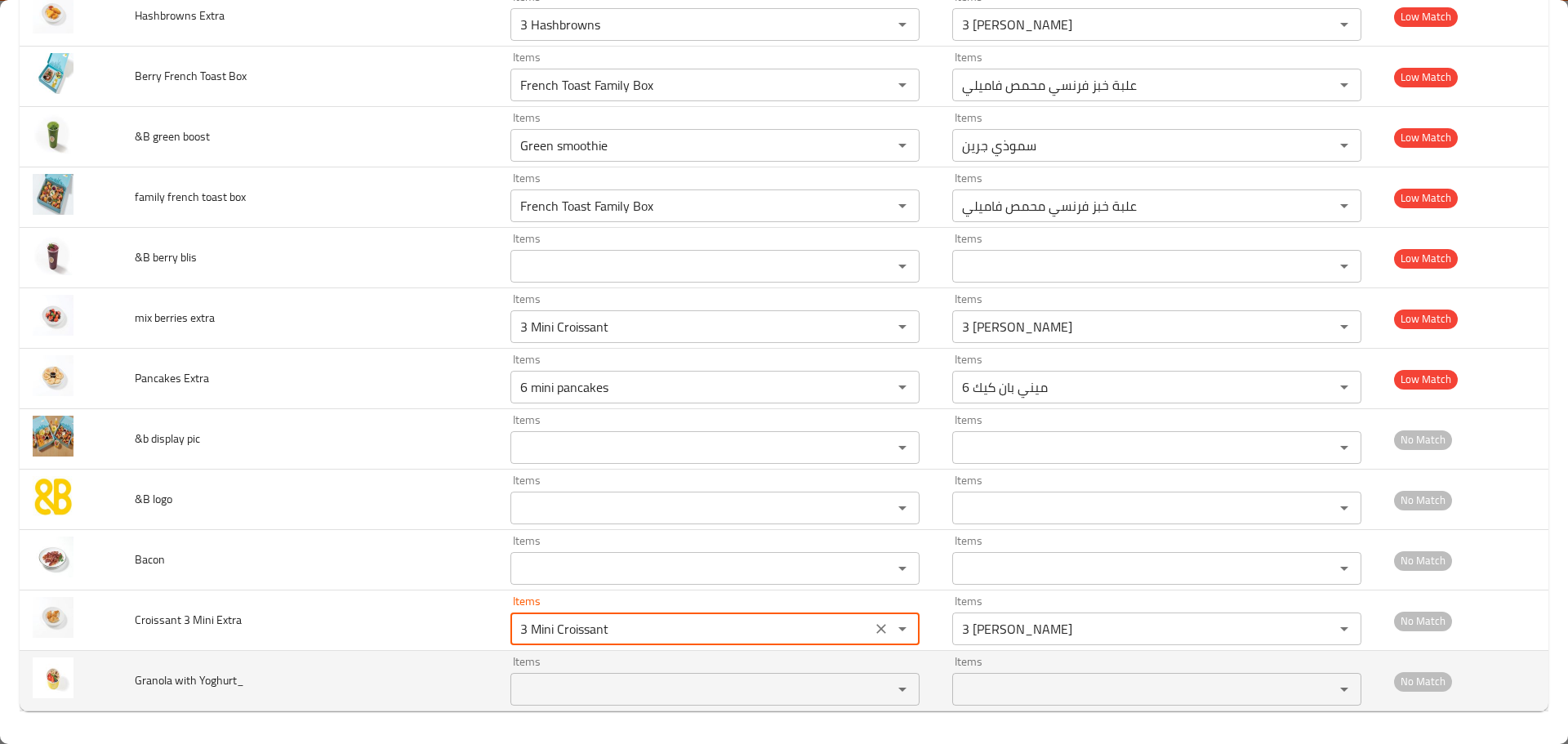
type Extra "3 Mini Croissant"
click at [565, 690] on Yoghurt_ "Items" at bounding box center [690, 688] width 351 height 23
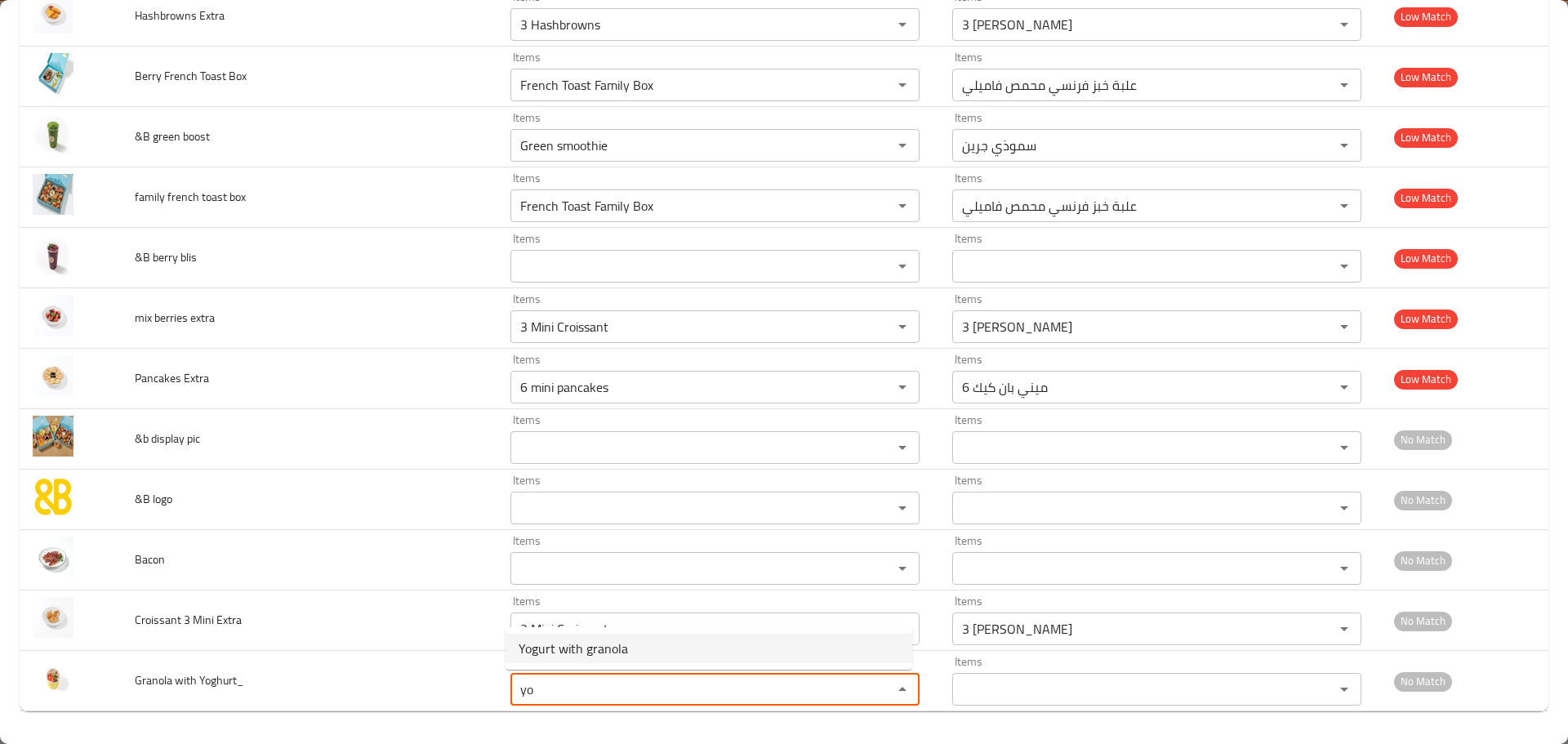
click at [592, 645] on span "Yogurt with granola" at bounding box center [574, 648] width 110 height 20
type Yoghurt_ "Yogurt with granola"
type Yoghurt_-ar "زبادي مع جرانولا"
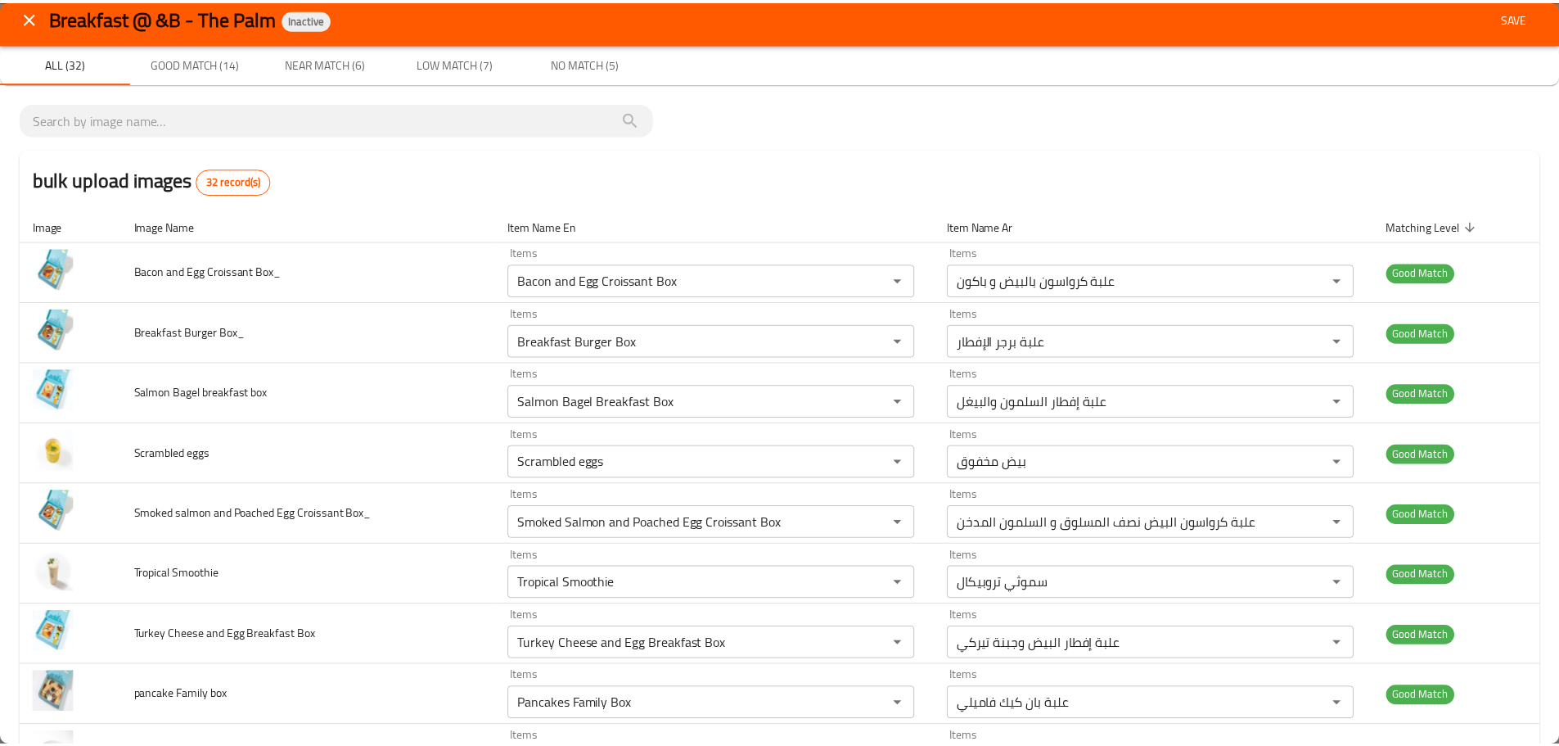
scroll to position [0, 0]
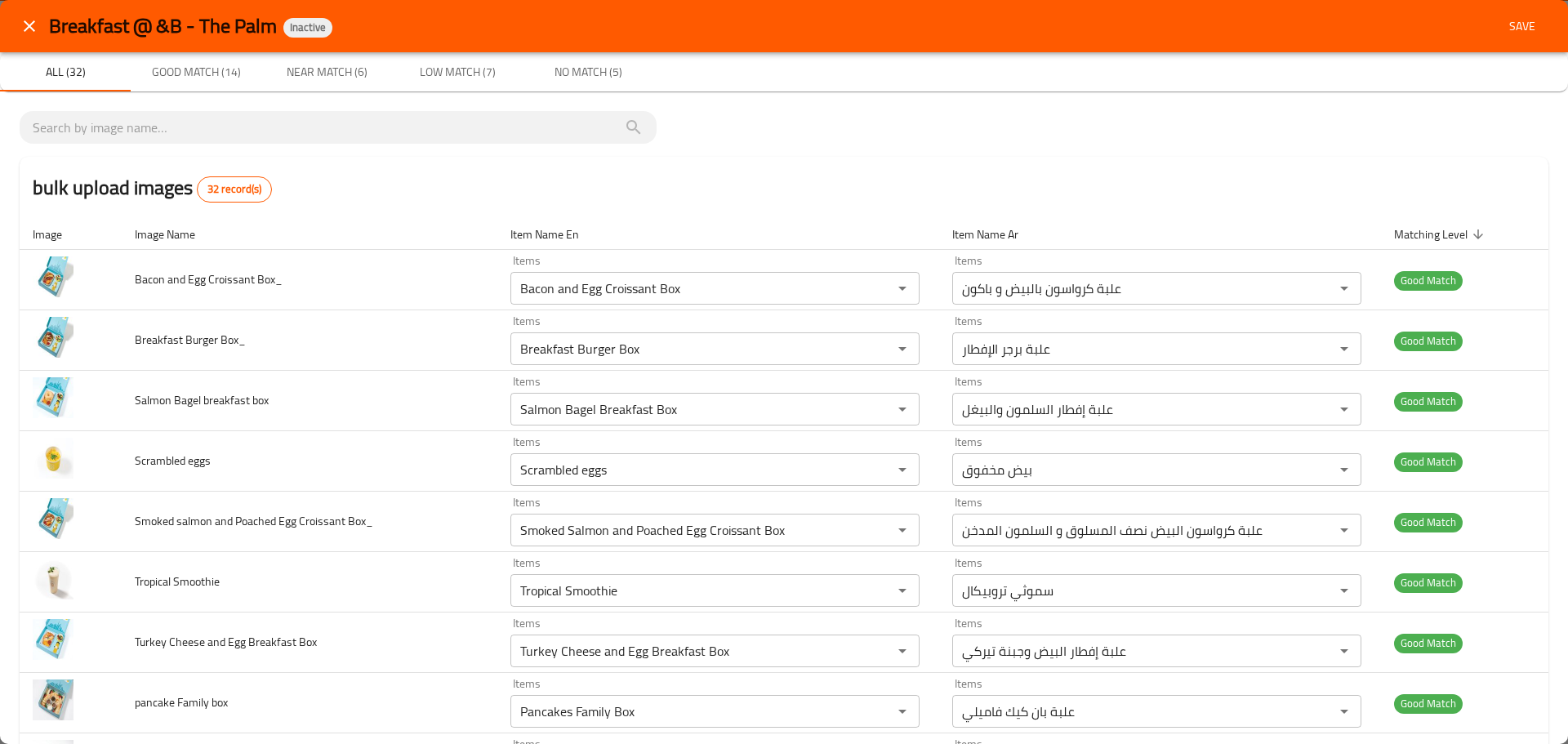
type Yoghurt_ "Yogurt with granola"
click at [1507, 26] on span "Save" at bounding box center [1521, 26] width 39 height 20
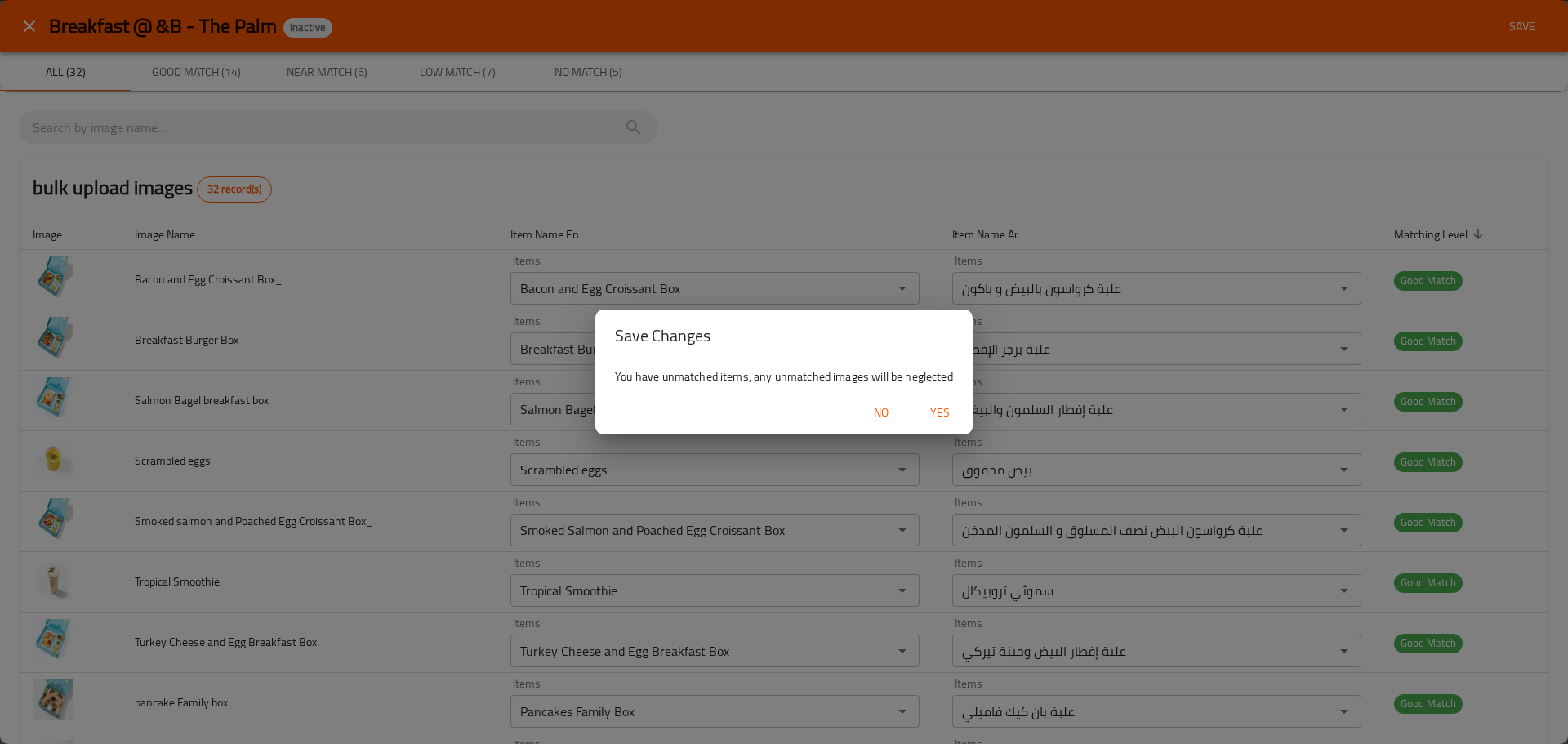
click at [947, 413] on span "Yes" at bounding box center [939, 413] width 39 height 20
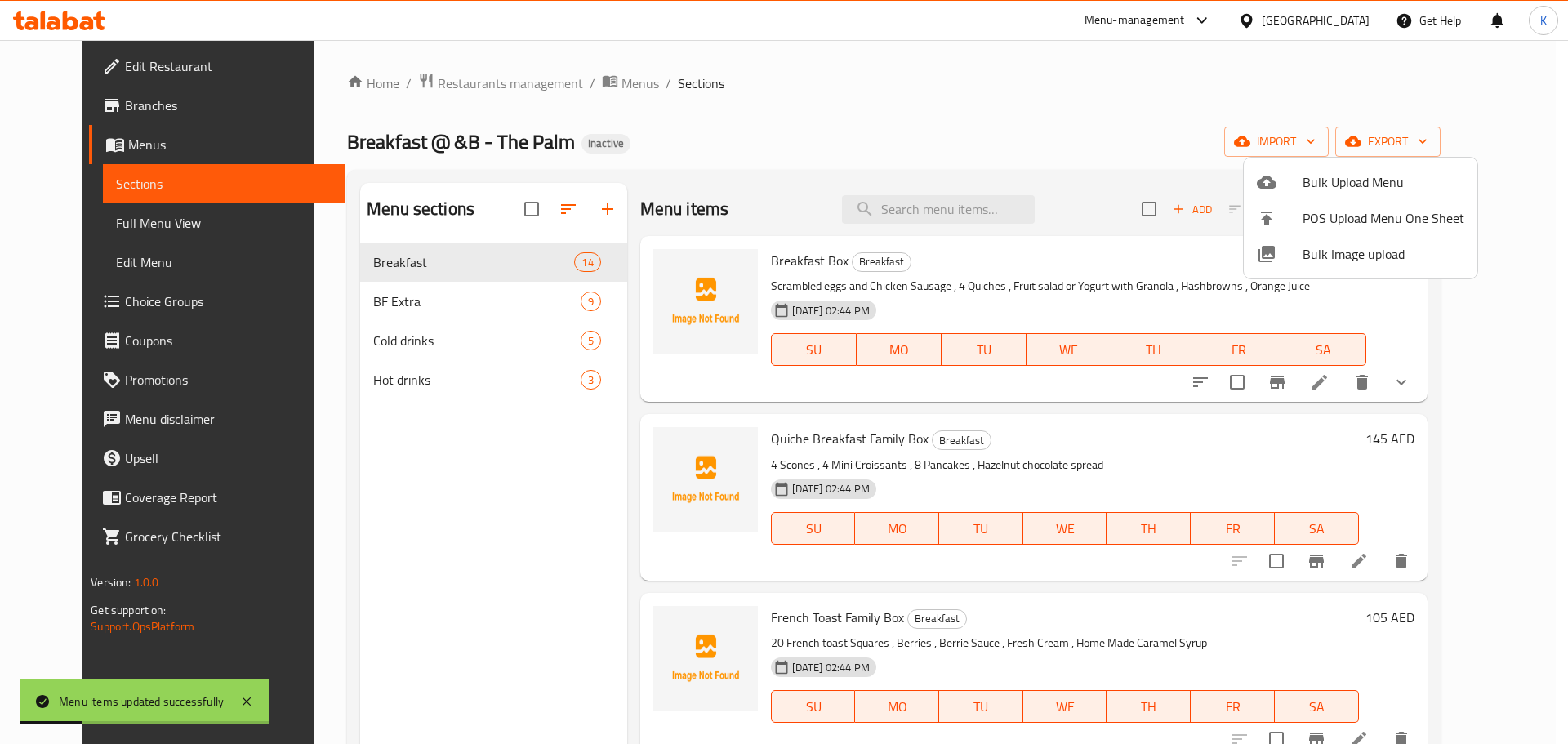
drag, startPoint x: 794, startPoint y: 127, endPoint x: 784, endPoint y: 129, distance: 10.2
click at [794, 127] on div at bounding box center [784, 372] width 1568 height 744
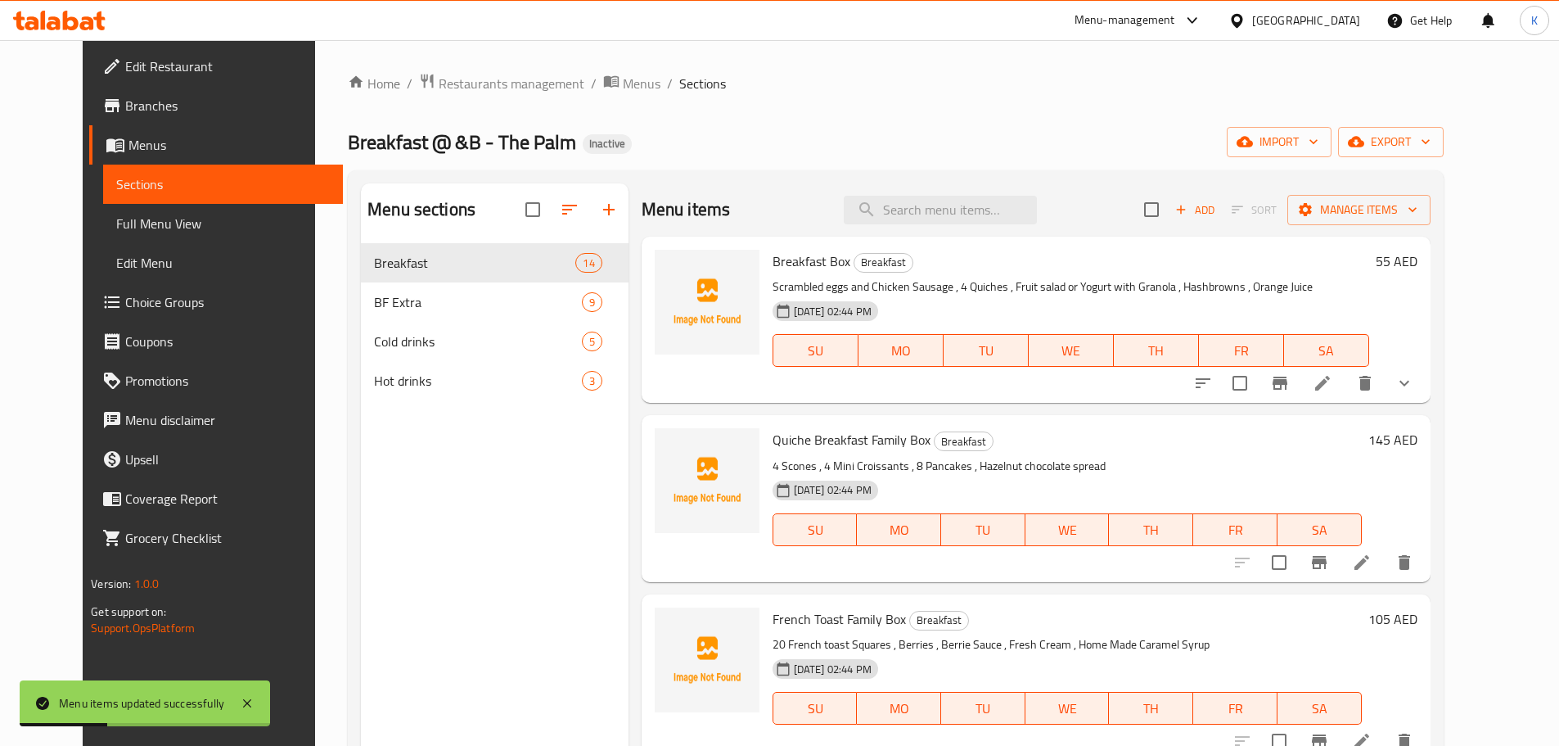
click at [116, 217] on span "Full Menu View" at bounding box center [223, 224] width 214 height 20
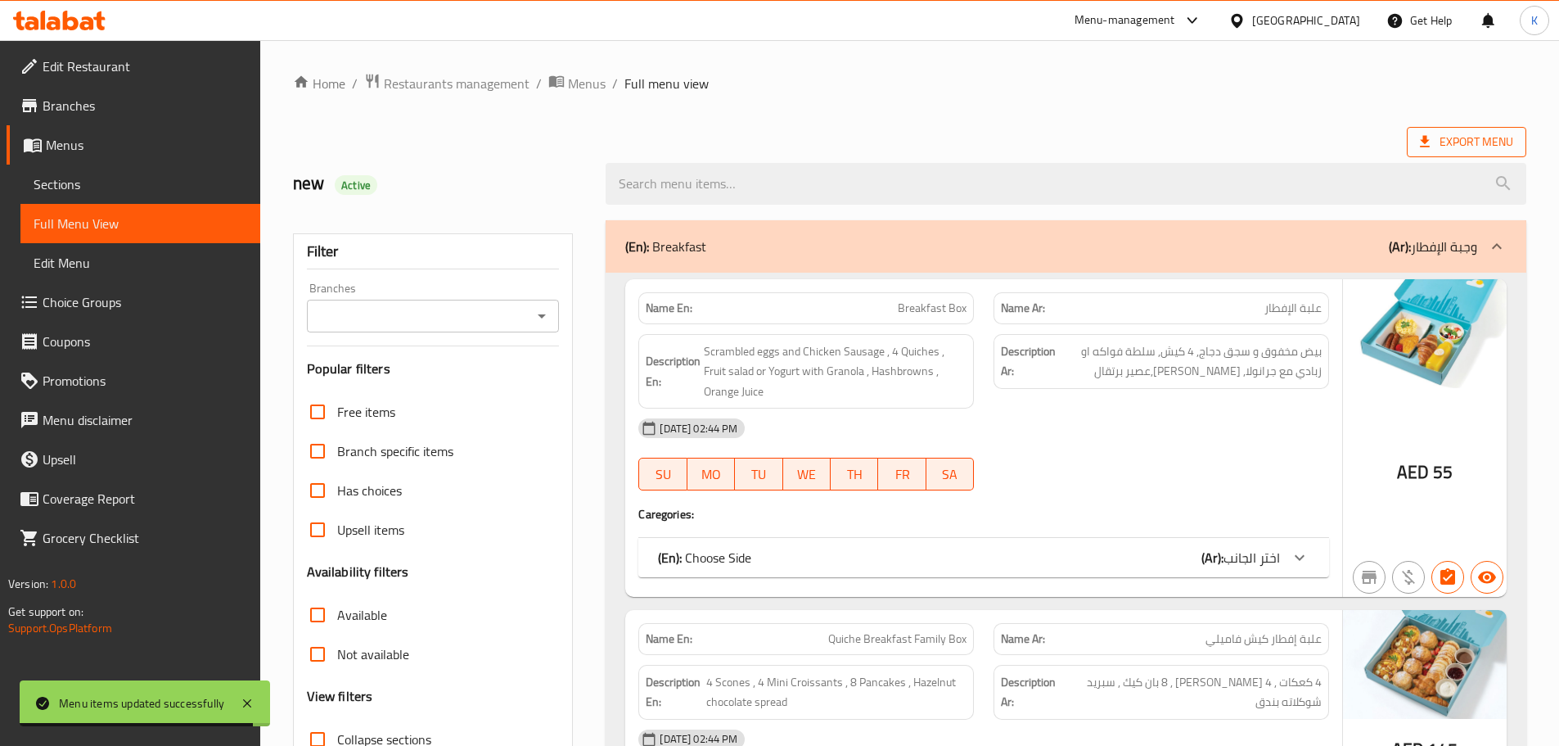
click at [1432, 140] on icon at bounding box center [1425, 141] width 16 height 16
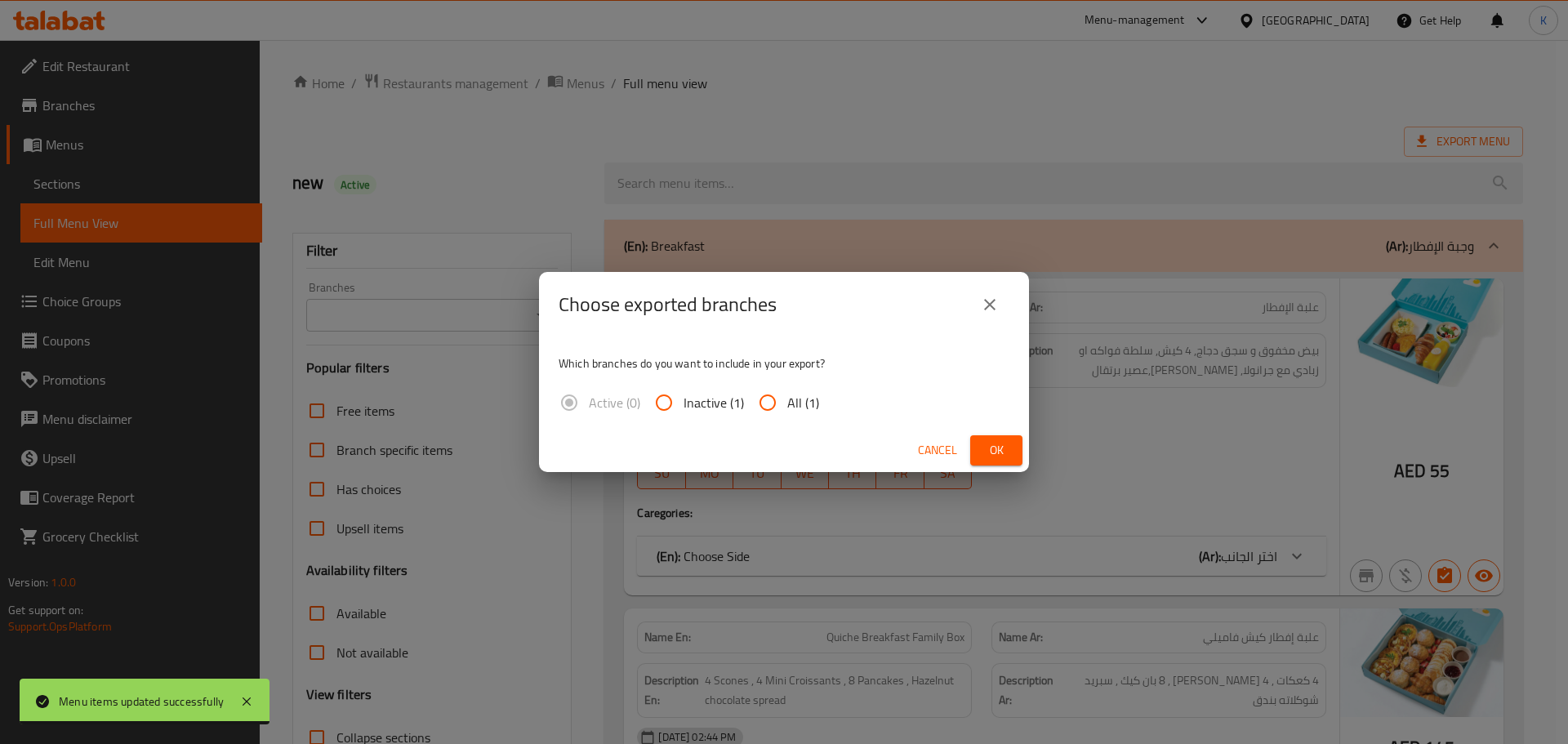
click at [787, 407] on span "All (1)" at bounding box center [803, 403] width 32 height 20
click at [787, 407] on input "All (1)" at bounding box center [767, 402] width 39 height 39
radio input "true"
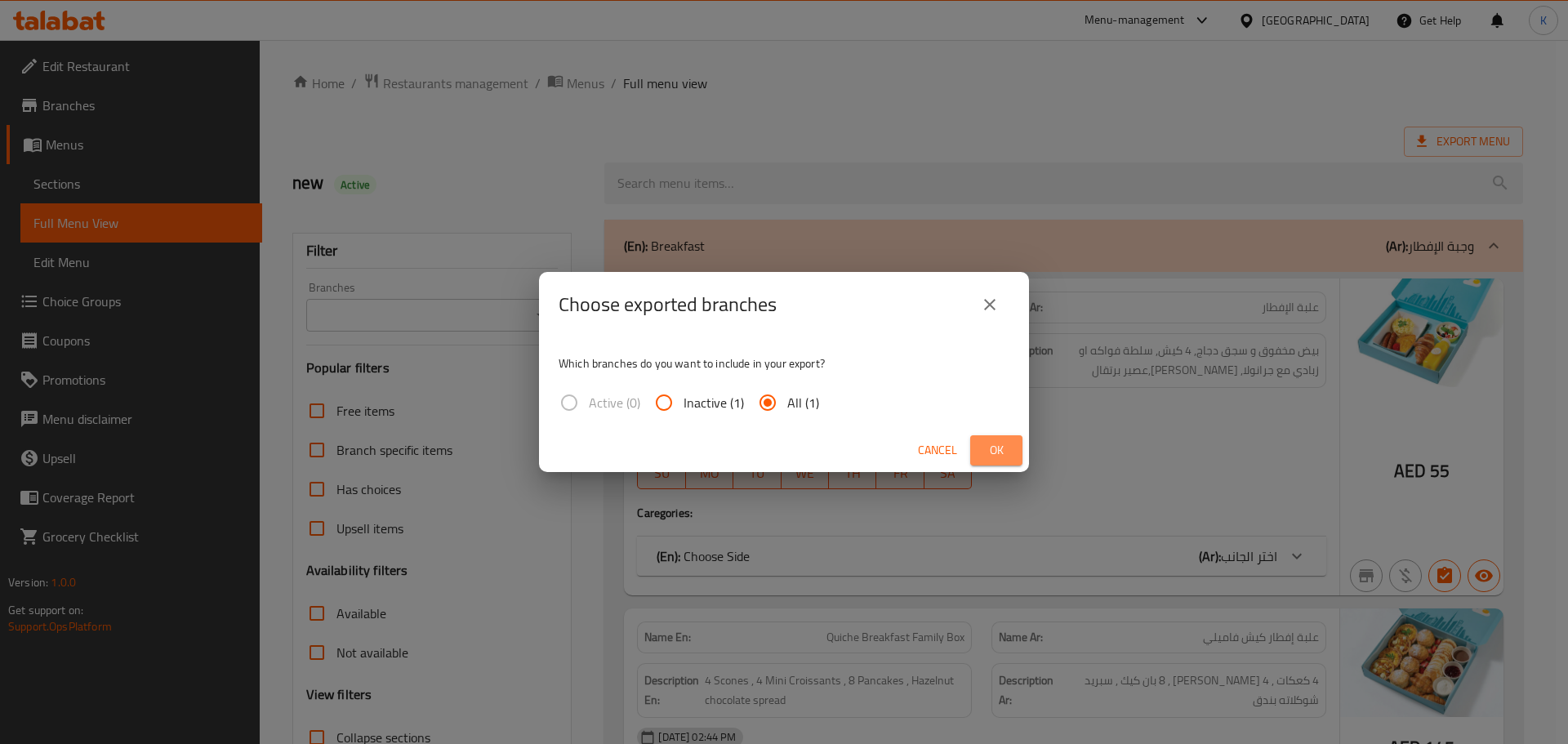
click at [985, 437] on button "Ok" at bounding box center [995, 450] width 52 height 30
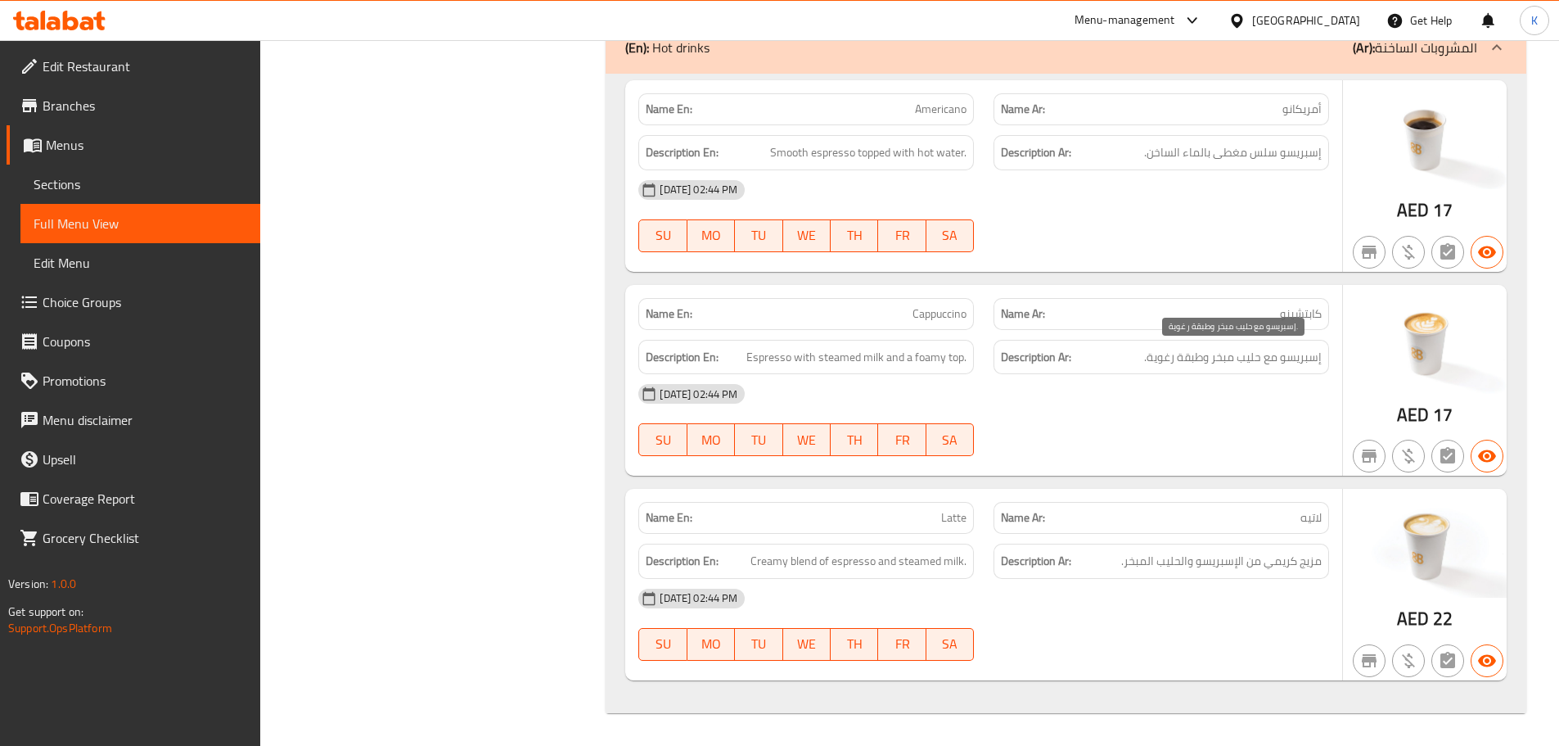
scroll to position [7065, 0]
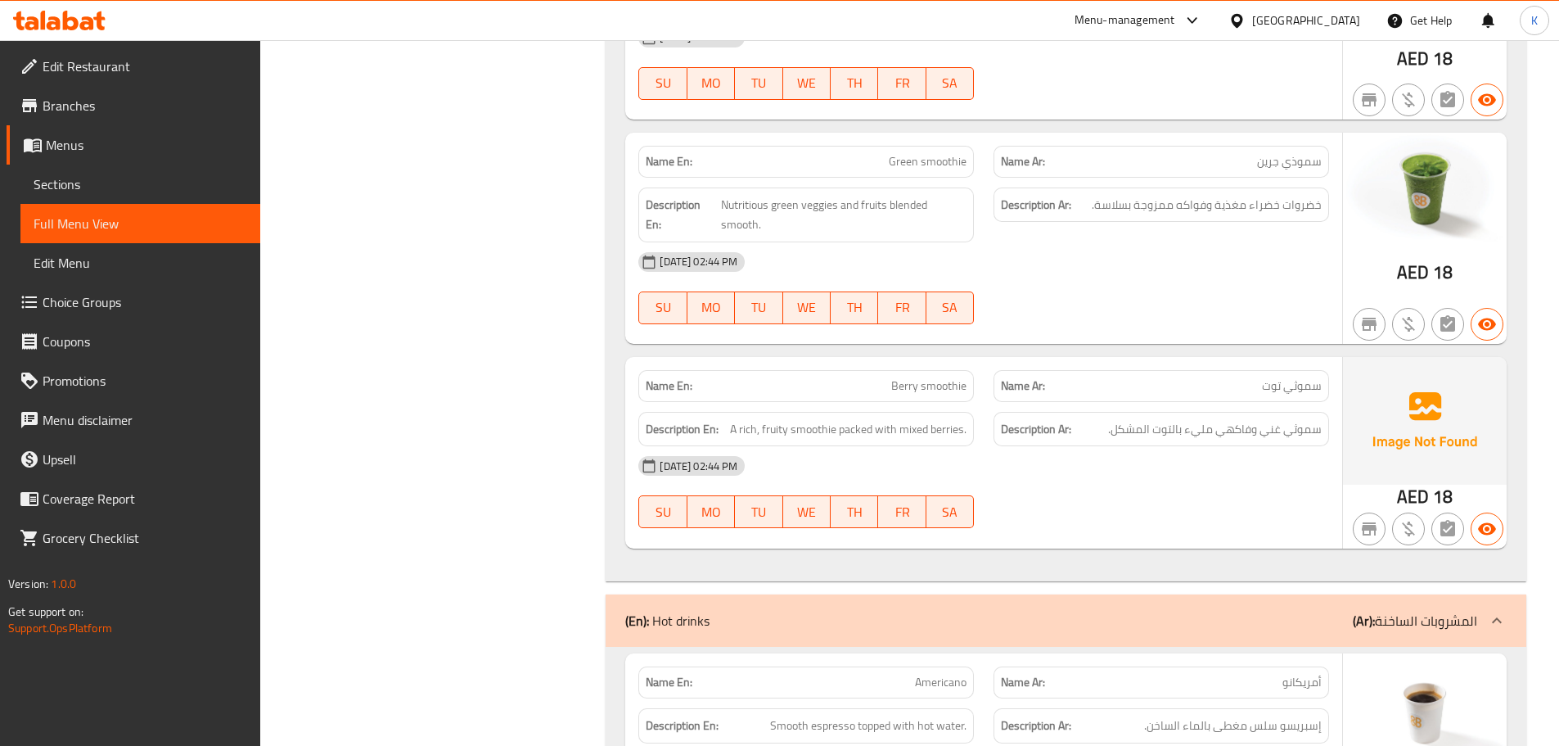
click at [1145, 399] on div "Name Ar: سموثي توت" at bounding box center [1162, 386] width 336 height 32
click at [65, 174] on span "Sections" at bounding box center [141, 184] width 214 height 20
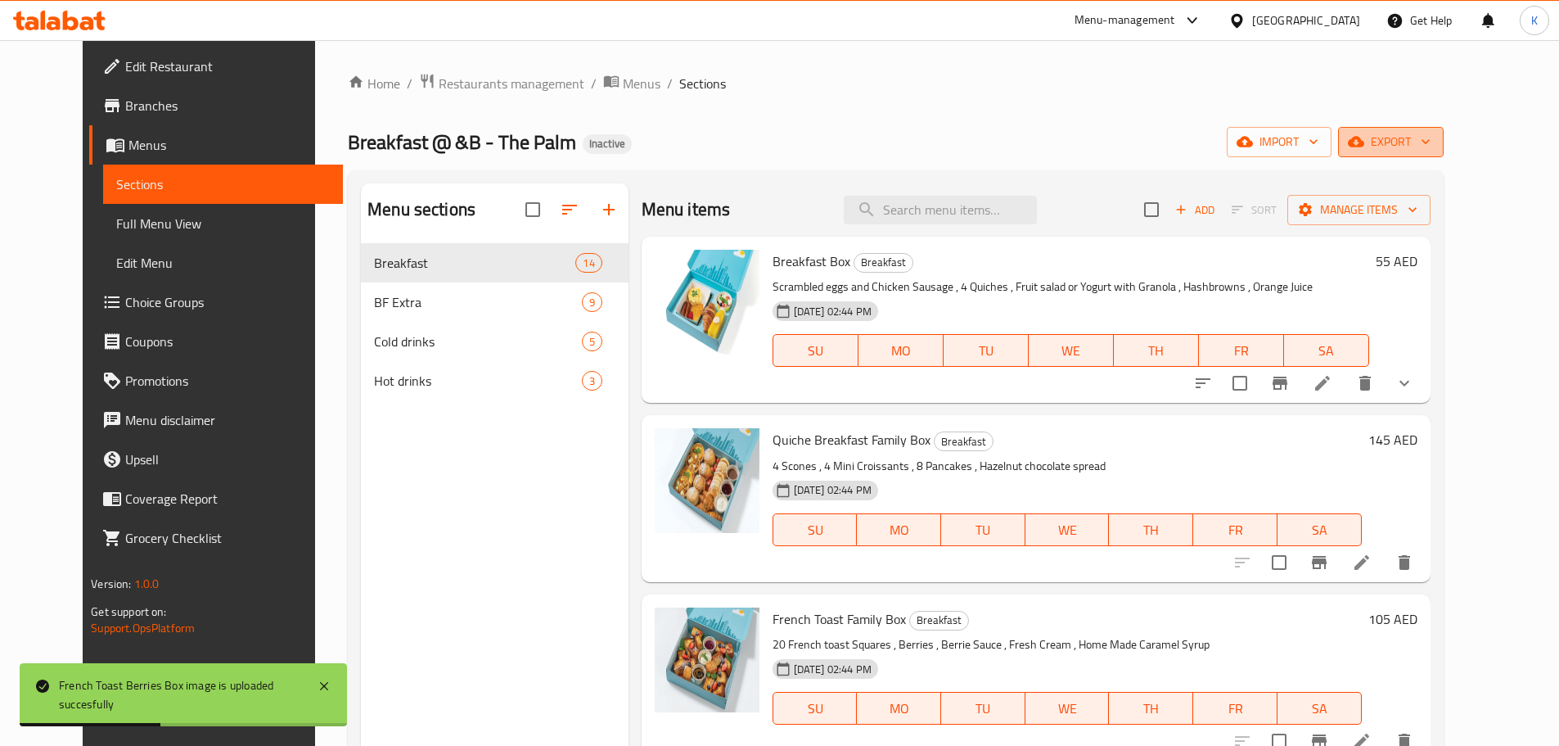
click at [1431, 148] on span "export" at bounding box center [1390, 142] width 79 height 20
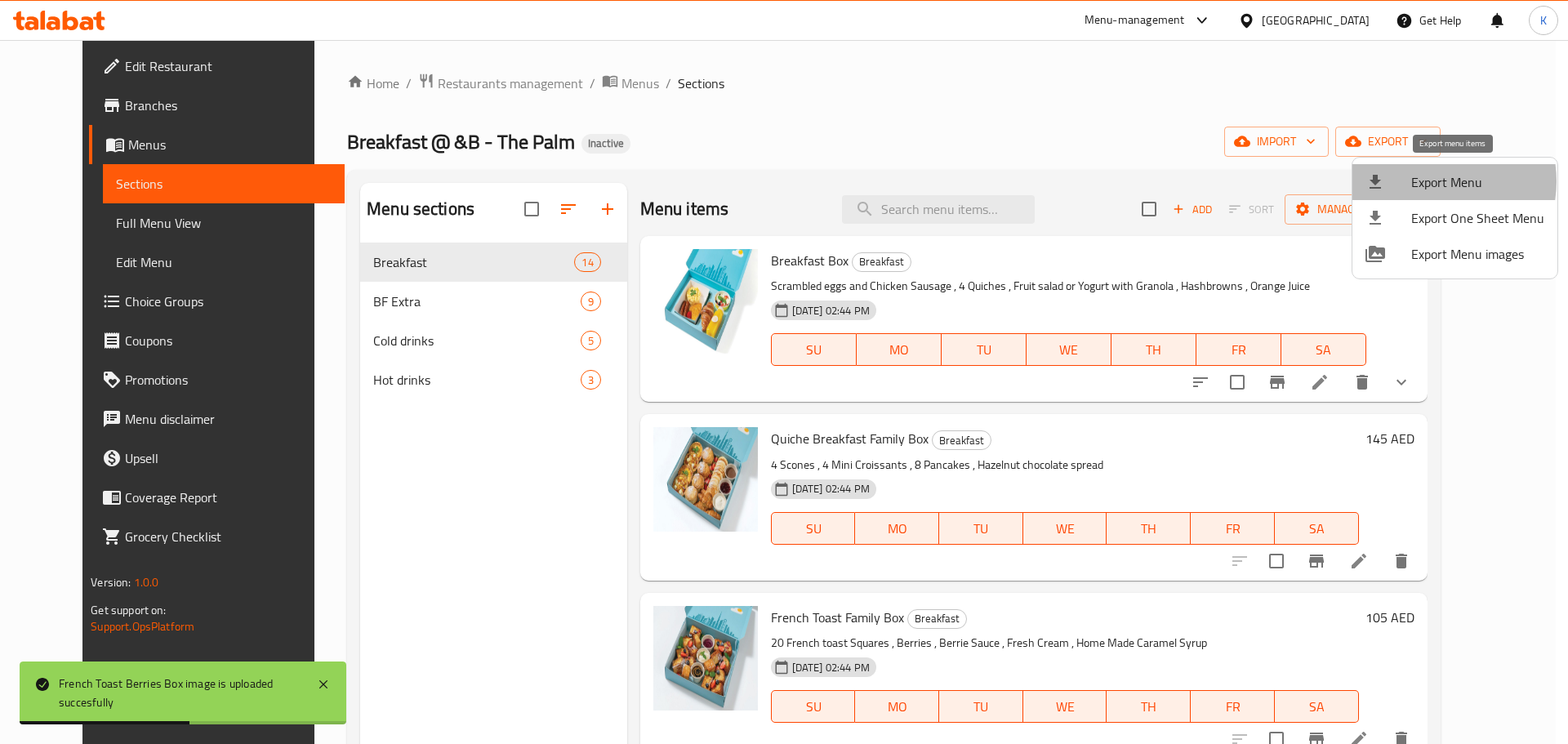
click at [1432, 182] on span "Export Menu" at bounding box center [1476, 183] width 133 height 20
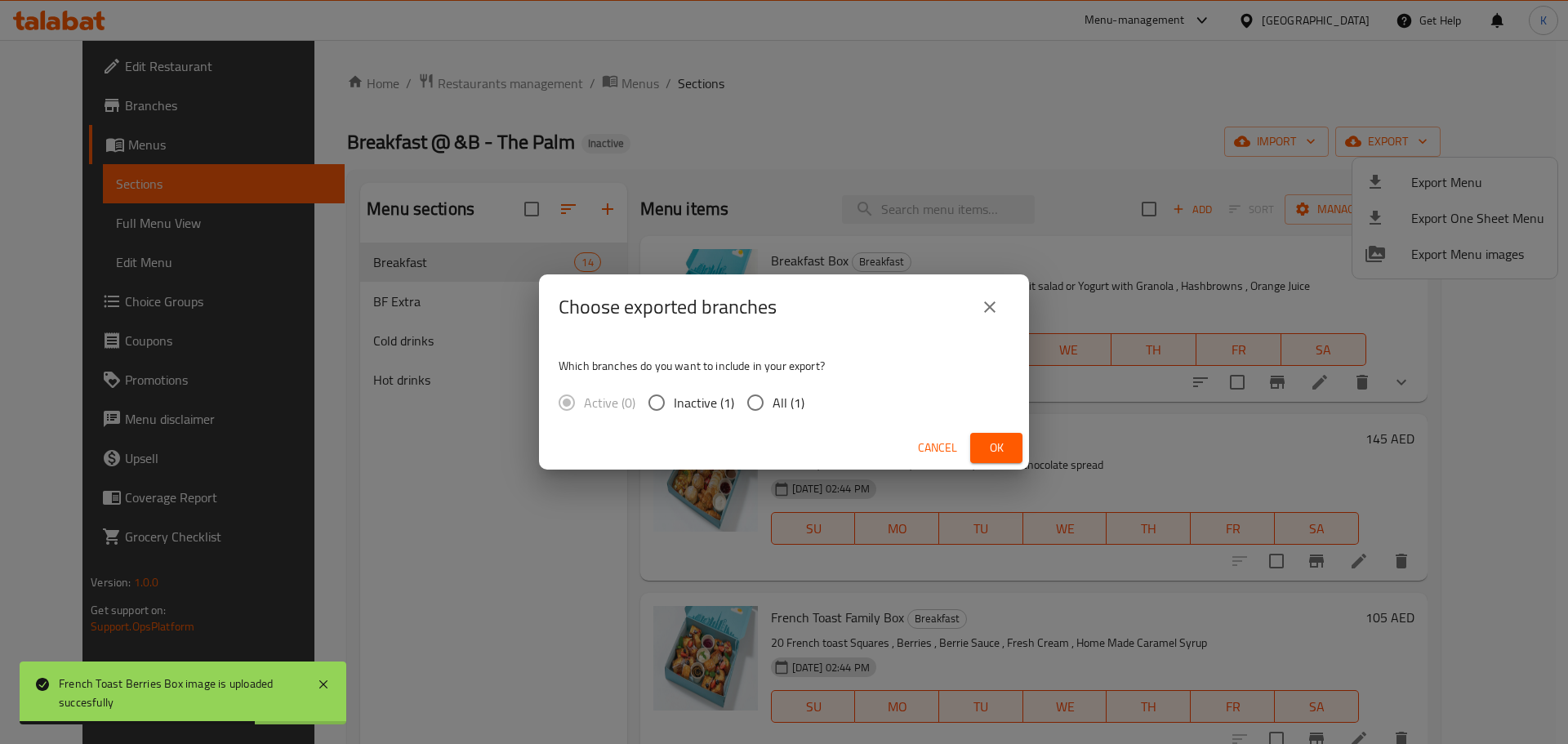
click at [772, 403] on span "All (1)" at bounding box center [788, 403] width 32 height 20
click at [772, 403] on input "All (1)" at bounding box center [755, 402] width 34 height 34
radio input "true"
click at [994, 442] on span "Ok" at bounding box center [996, 448] width 26 height 20
